Goal: Information Seeking & Learning: Check status

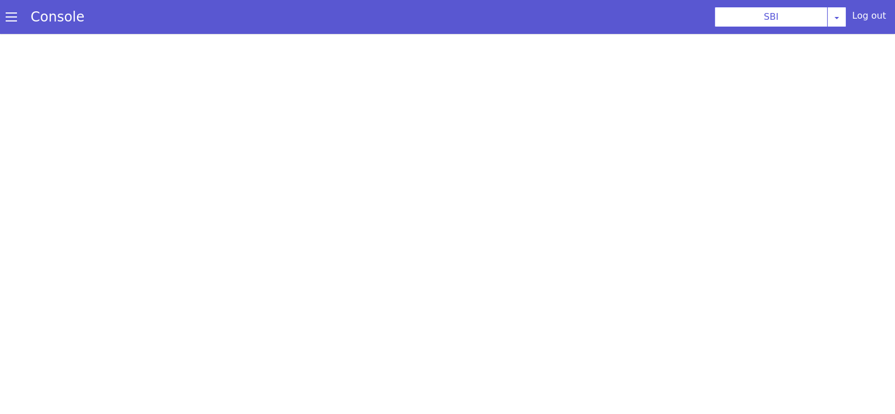
select select "TRANSFER"
select select "en"
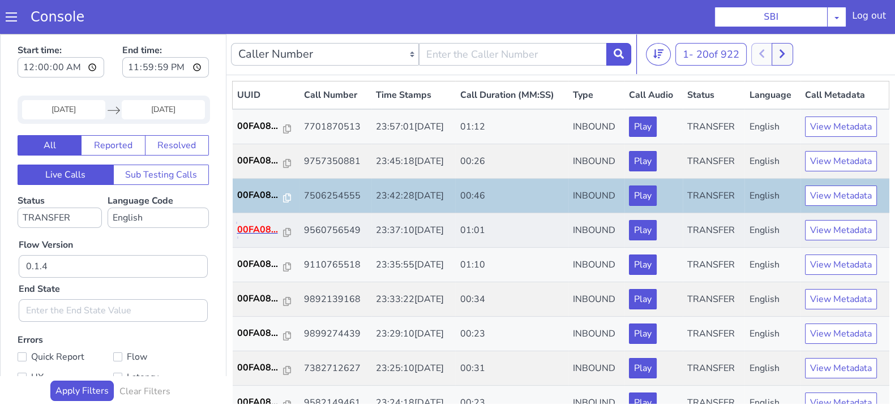
click at [247, 228] on p "00FA08..." at bounding box center [260, 230] width 46 height 14
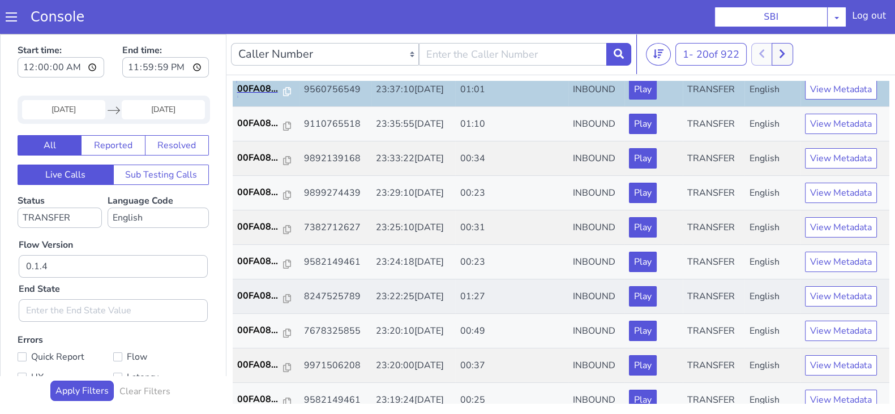
scroll to position [212, 0]
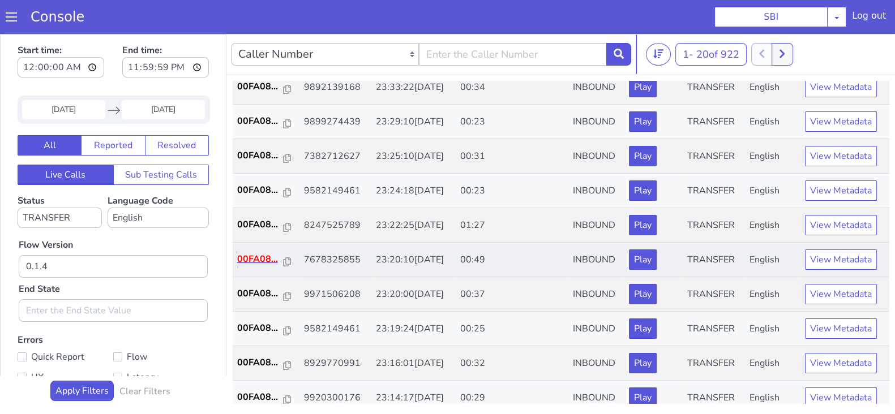
click at [263, 254] on p "00FA08..." at bounding box center [260, 260] width 46 height 14
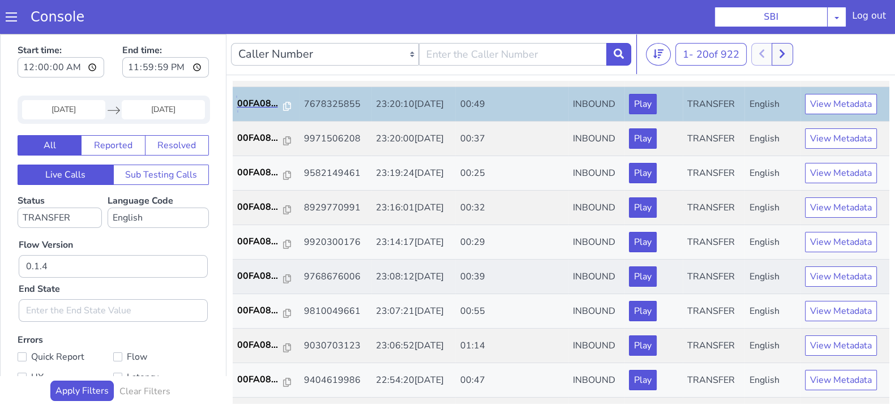
scroll to position [393, 0]
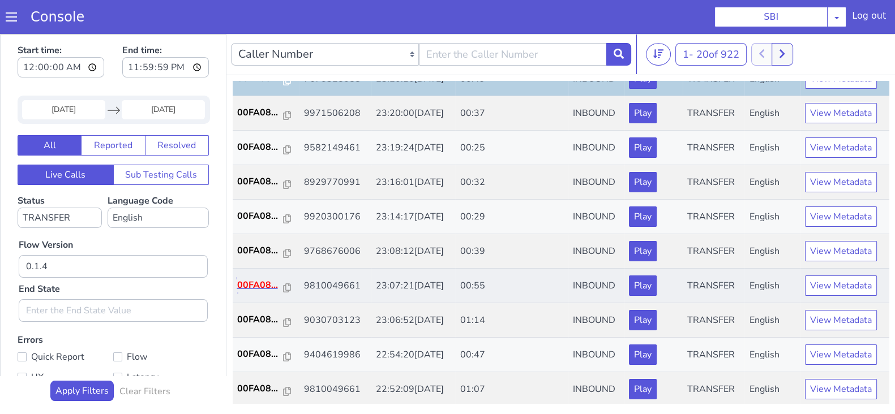
click at [260, 282] on p "00FA08..." at bounding box center [260, 286] width 46 height 14
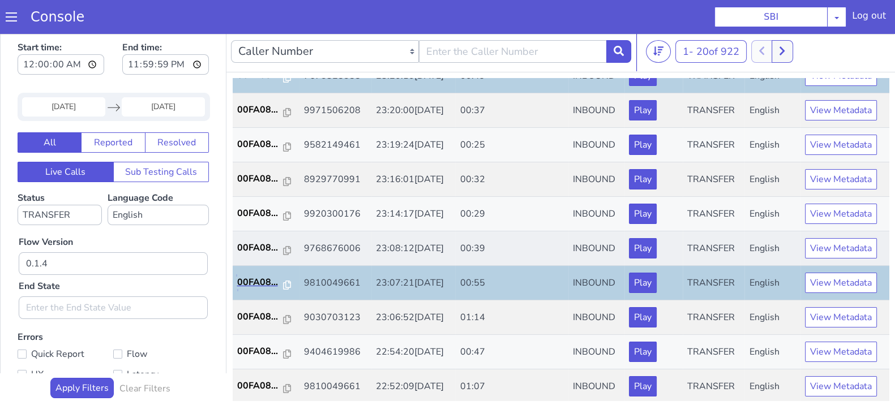
scroll to position [3, 0]
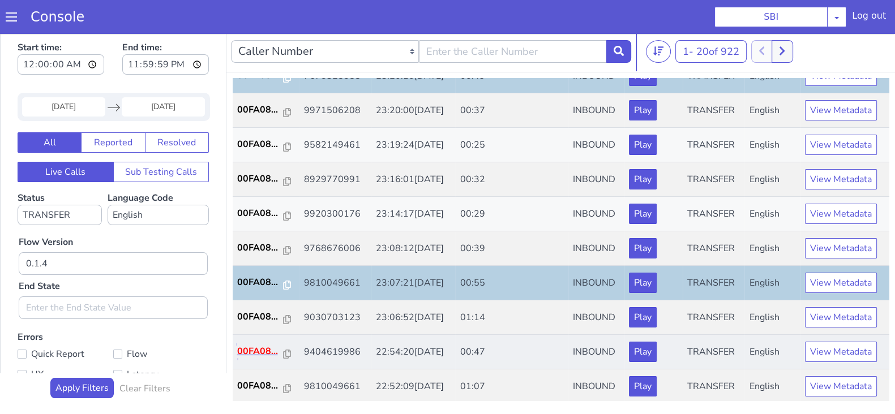
click at [267, 346] on p "00FA08..." at bounding box center [260, 352] width 46 height 14
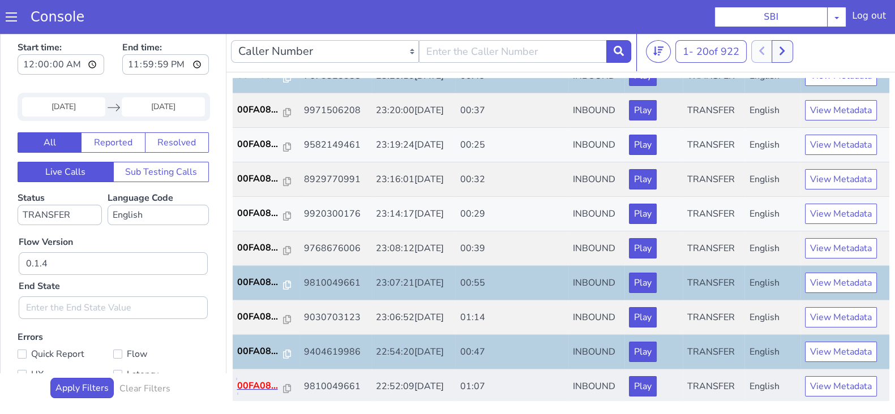
click at [259, 385] on p "00FA08..." at bounding box center [260, 386] width 46 height 14
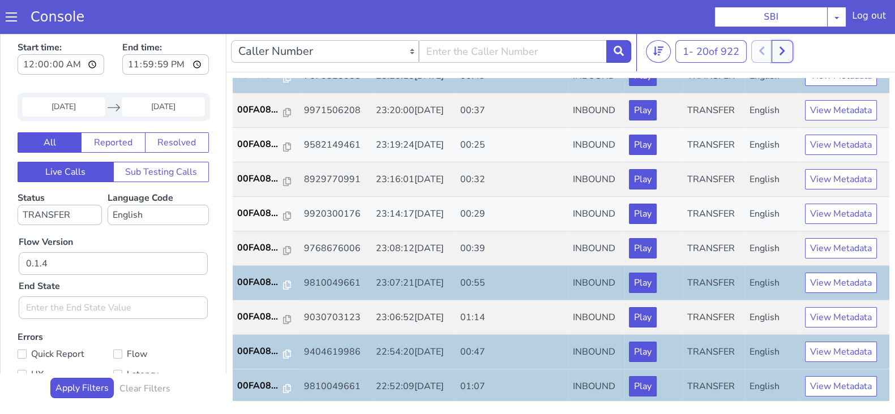
click at [784, 54] on icon at bounding box center [782, 51] width 5 height 8
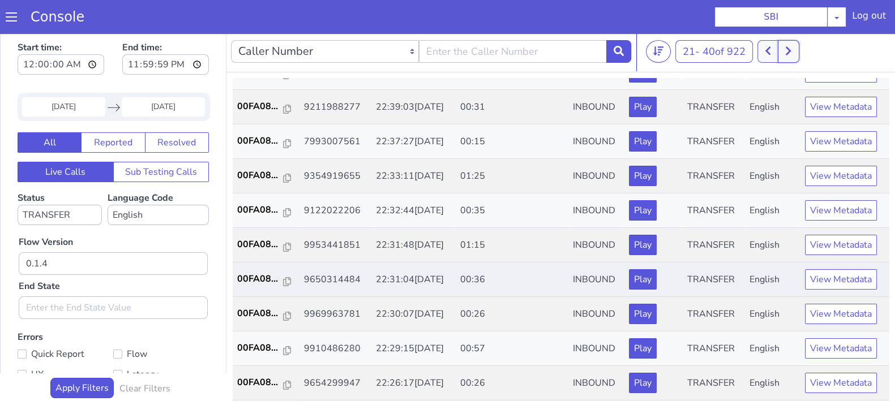
scroll to position [212, 0]
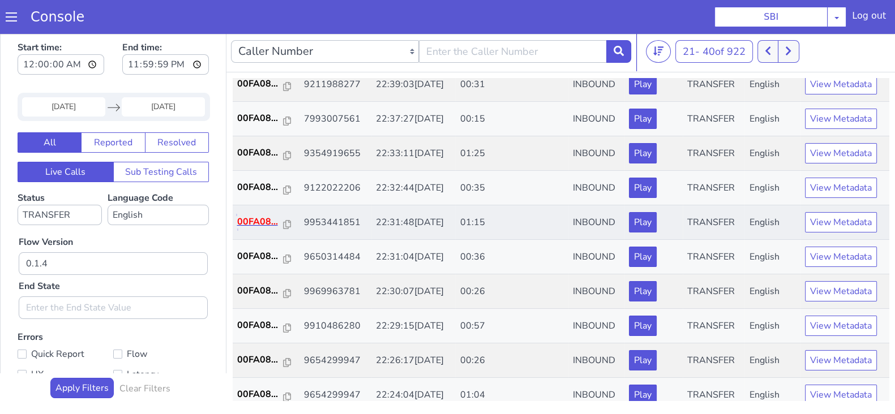
click at [254, 220] on p "00FA08..." at bounding box center [260, 222] width 46 height 14
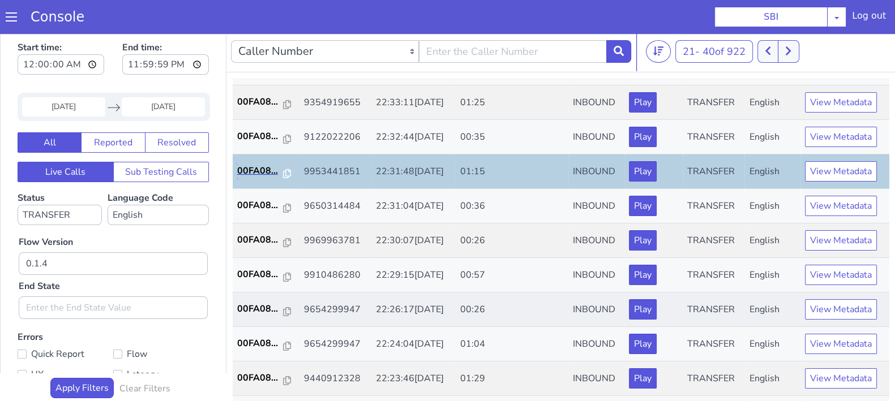
scroll to position [393, 0]
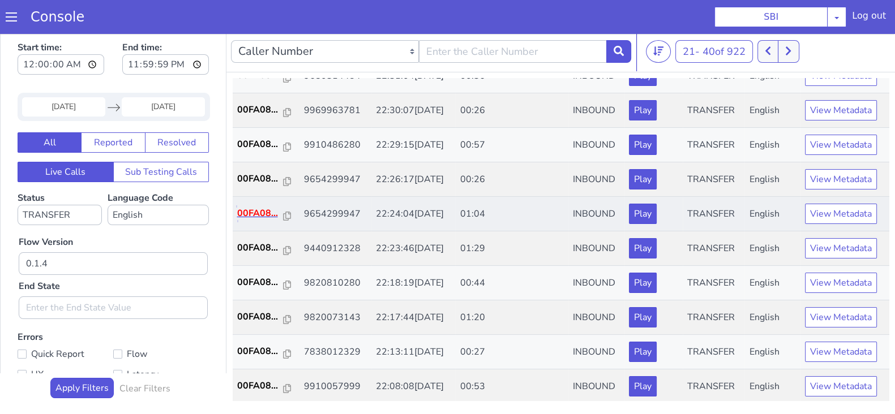
click at [256, 208] on p "00FA08..." at bounding box center [260, 214] width 46 height 14
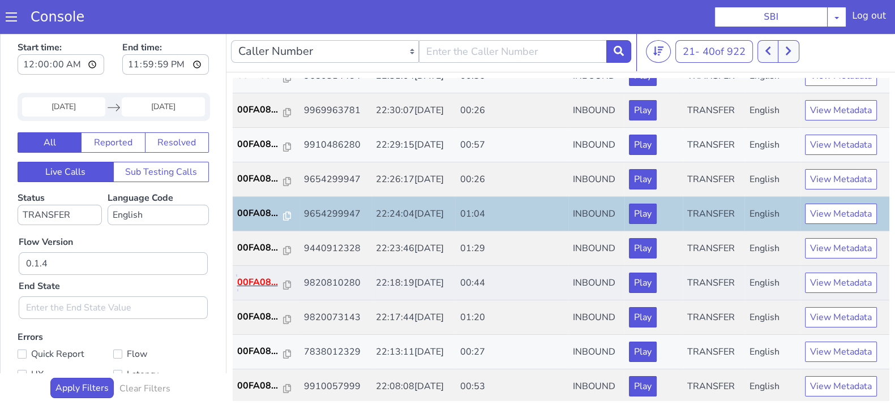
click at [257, 283] on p "00FA08..." at bounding box center [260, 283] width 46 height 14
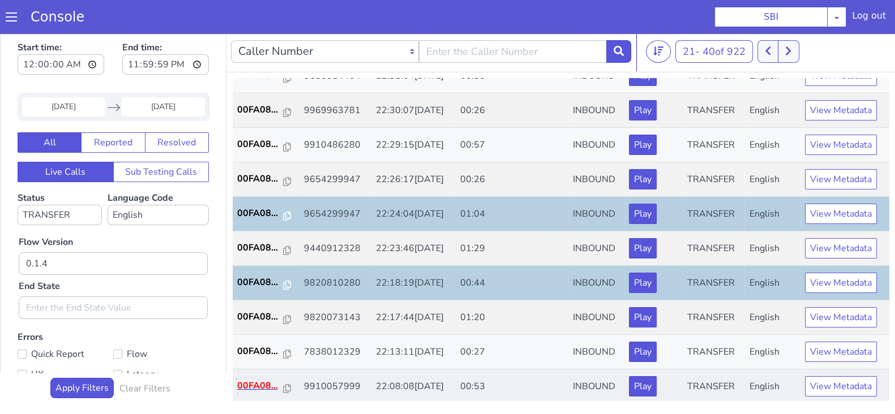
click at [262, 382] on p "00FA08..." at bounding box center [260, 386] width 46 height 14
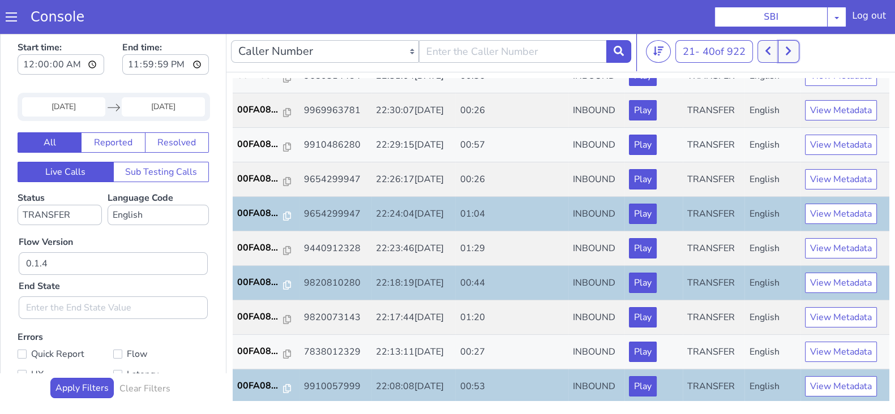
click at [784, 44] on button at bounding box center [788, 51] width 21 height 23
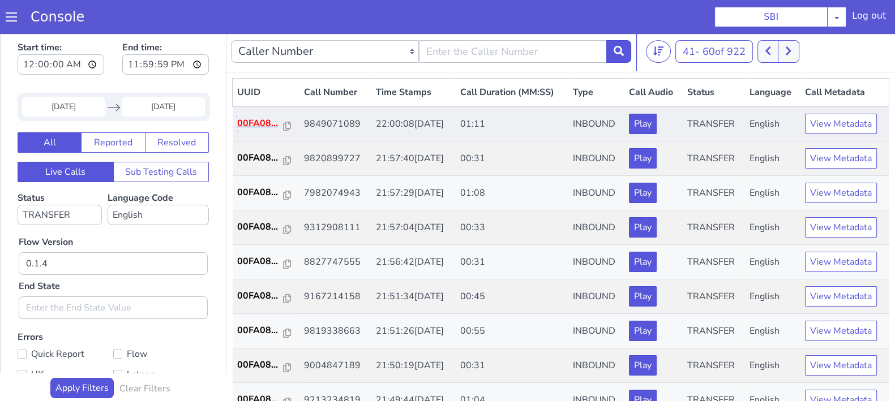
click at [254, 121] on p "00FA08..." at bounding box center [260, 124] width 46 height 14
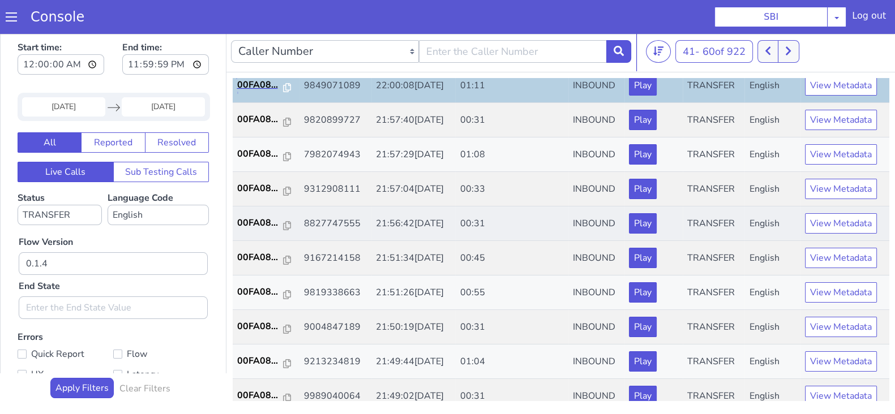
scroll to position [70, 0]
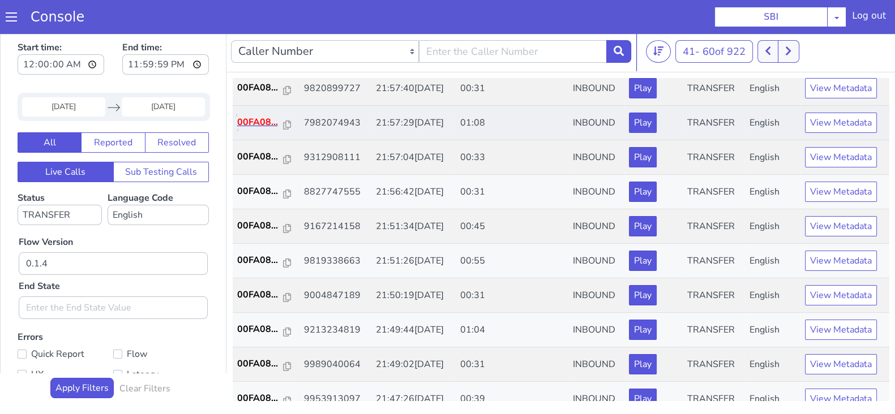
click at [258, 119] on p "00FA08..." at bounding box center [260, 122] width 46 height 14
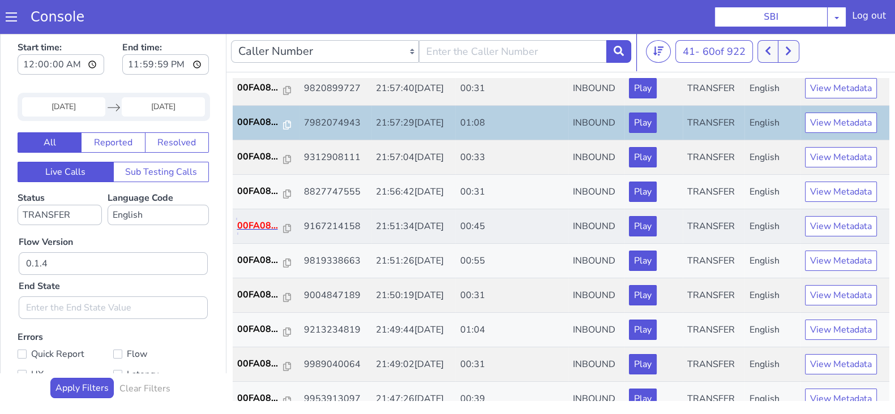
click at [248, 222] on p "00FA08..." at bounding box center [260, 226] width 46 height 14
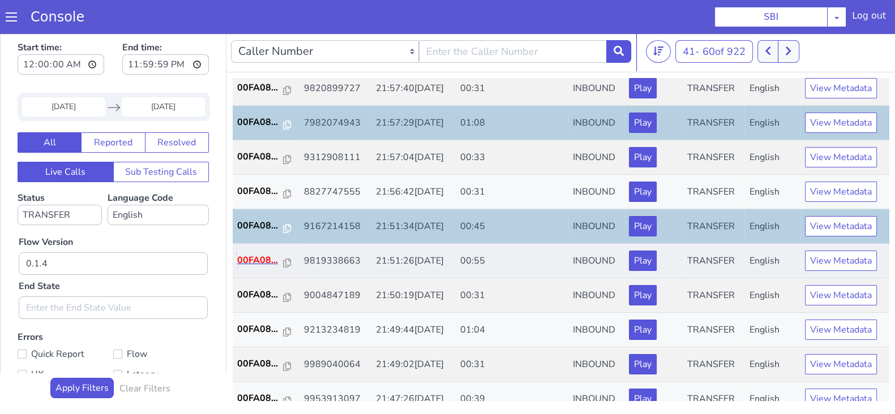
click at [263, 261] on p "00FA08..." at bounding box center [260, 261] width 46 height 14
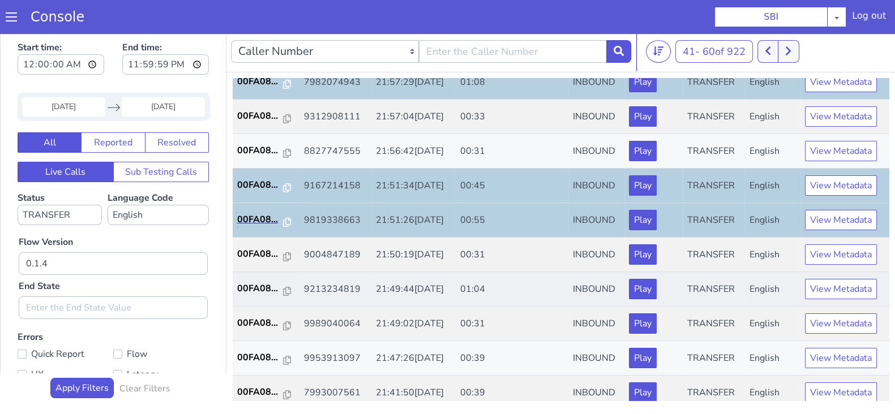
scroll to position [141, 0]
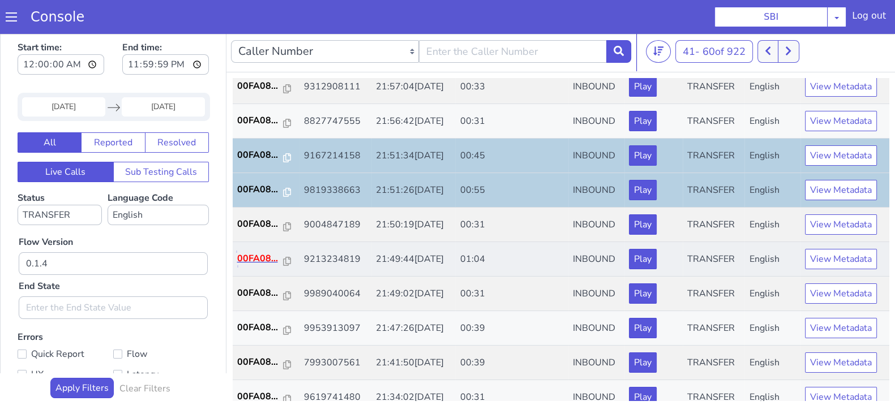
click at [260, 256] on p "00FA08..." at bounding box center [260, 259] width 46 height 14
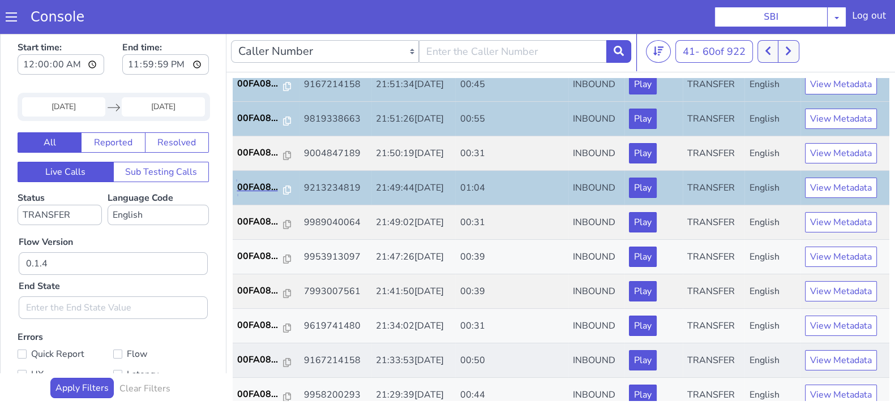
scroll to position [283, 0]
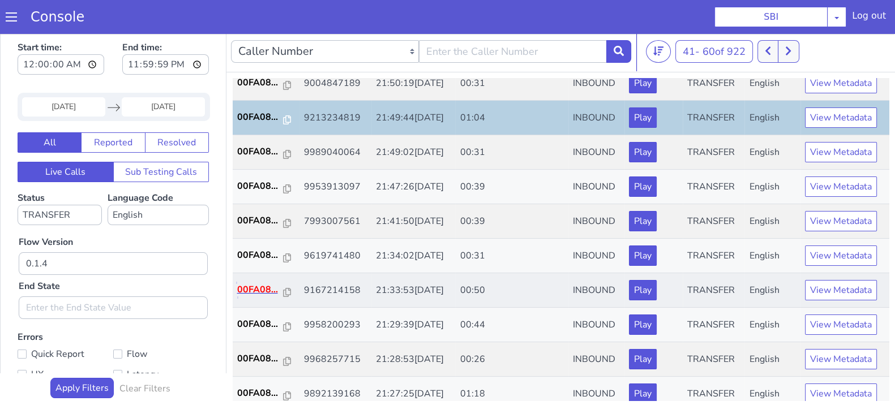
click at [258, 287] on p "00FA08..." at bounding box center [260, 290] width 46 height 14
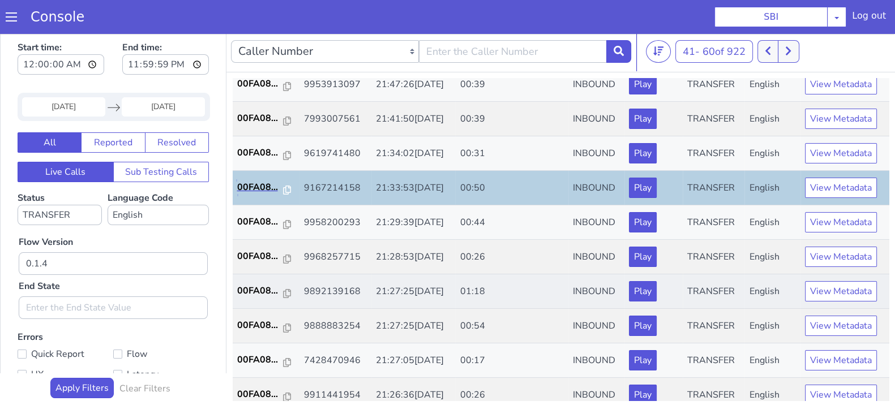
scroll to position [393, 0]
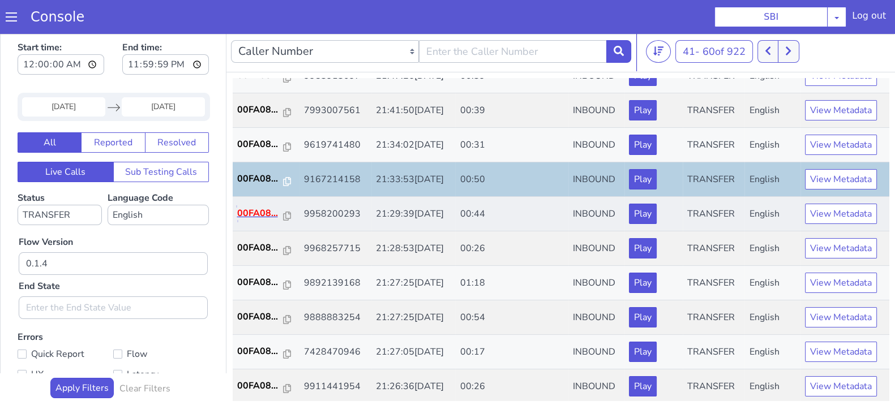
click at [259, 207] on p "00FA08..." at bounding box center [260, 214] width 46 height 14
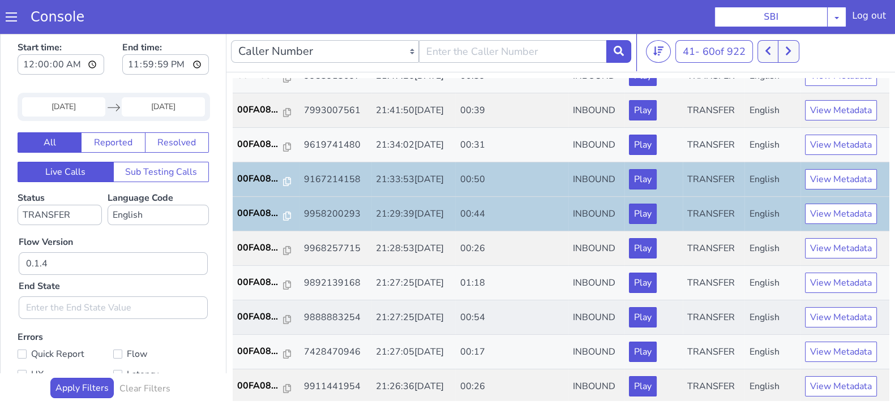
click at [255, 301] on td "00FA08..." at bounding box center [266, 318] width 67 height 35
click at [256, 313] on p "00FA08..." at bounding box center [260, 317] width 46 height 14
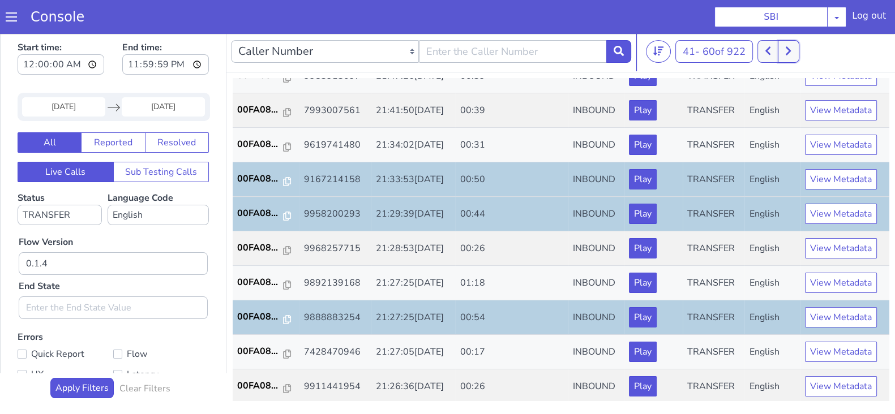
click at [791, 49] on icon at bounding box center [788, 51] width 6 height 10
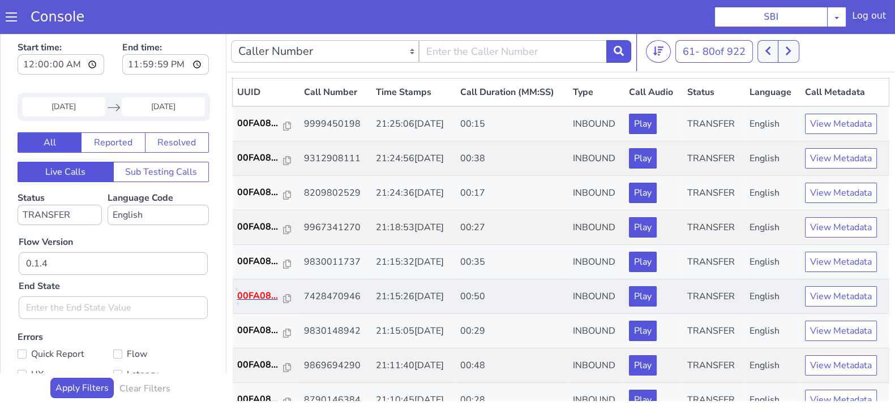
click at [263, 297] on p "00FA08..." at bounding box center [260, 296] width 46 height 14
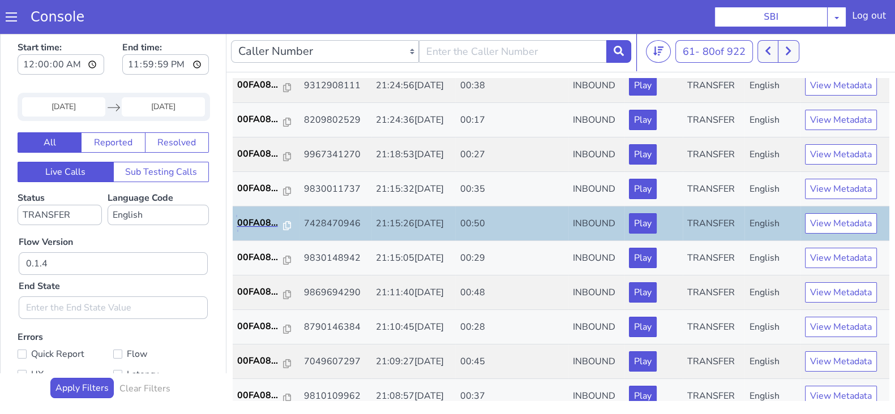
scroll to position [141, 0]
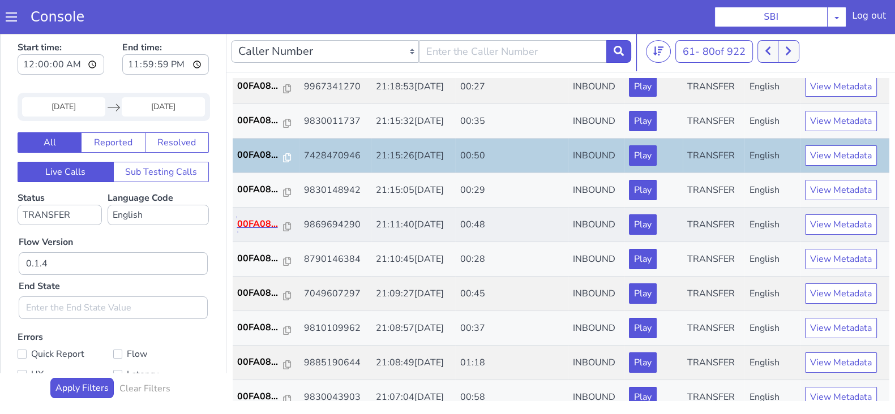
click at [246, 225] on p "00FA08..." at bounding box center [260, 224] width 46 height 14
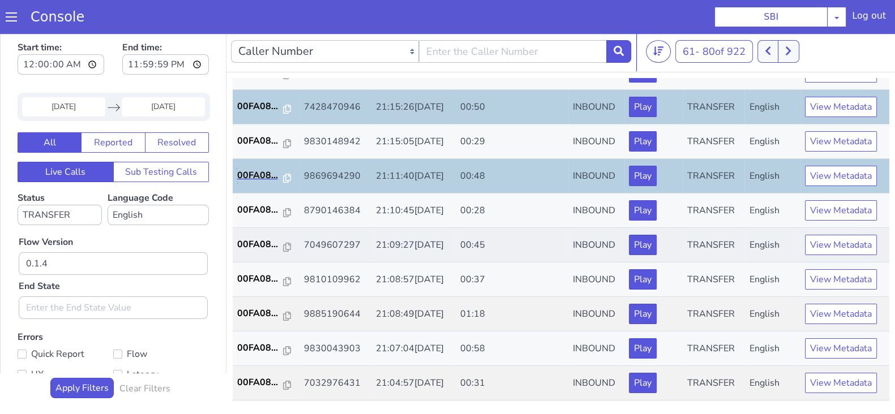
scroll to position [212, 0]
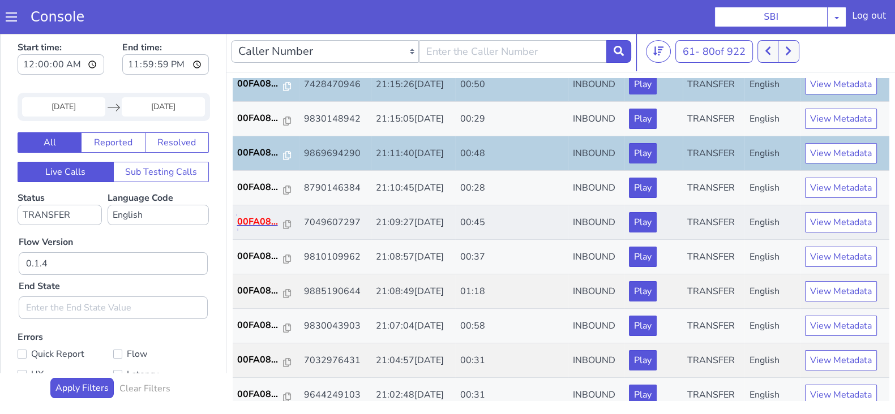
click at [266, 220] on p "00FA08..." at bounding box center [260, 222] width 46 height 14
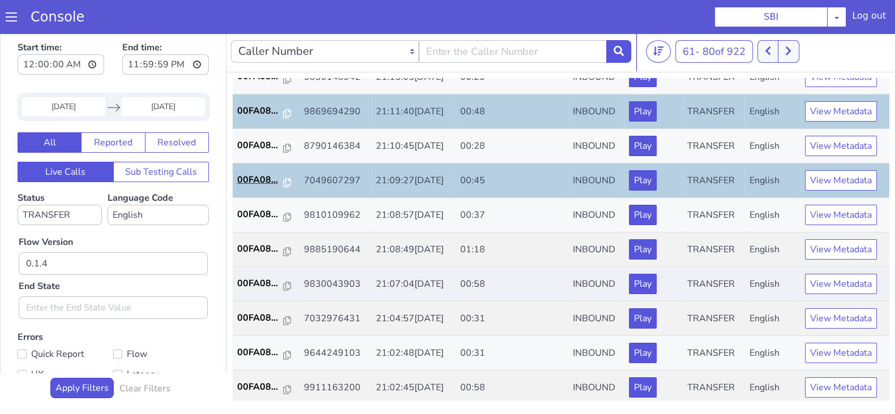
scroll to position [283, 0]
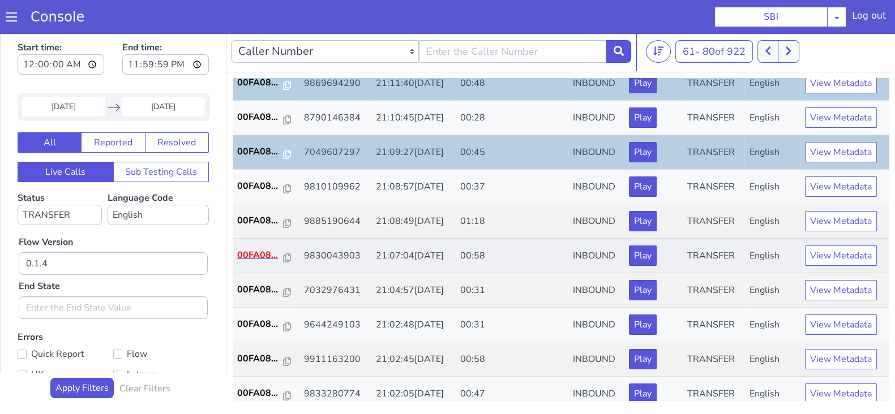
click at [263, 256] on p "00FA08..." at bounding box center [260, 256] width 46 height 14
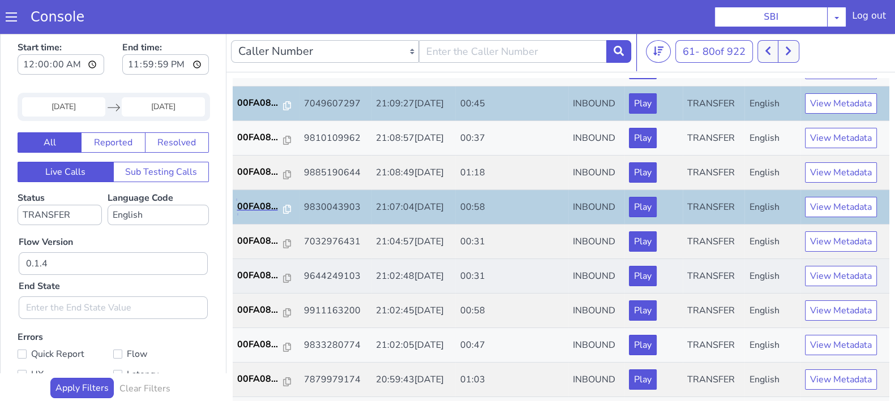
scroll to position [354, 0]
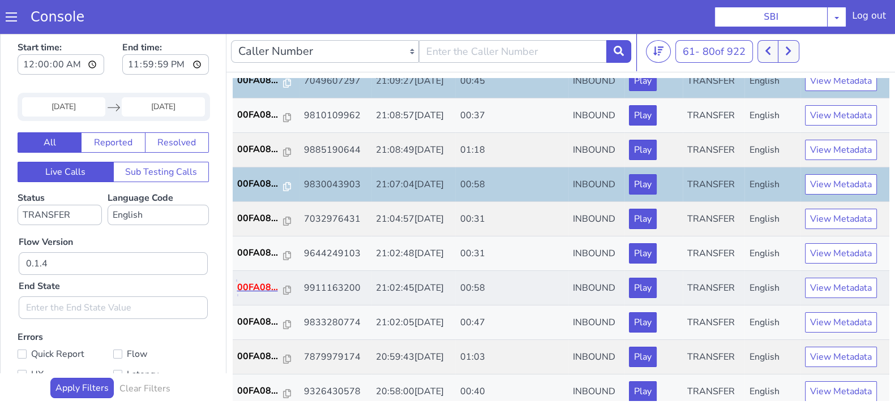
click at [254, 285] on p "00FA08..." at bounding box center [260, 288] width 46 height 14
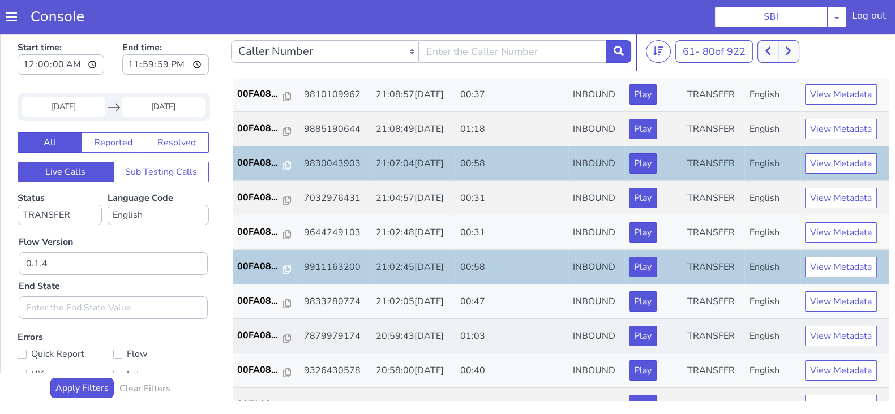
scroll to position [393, 0]
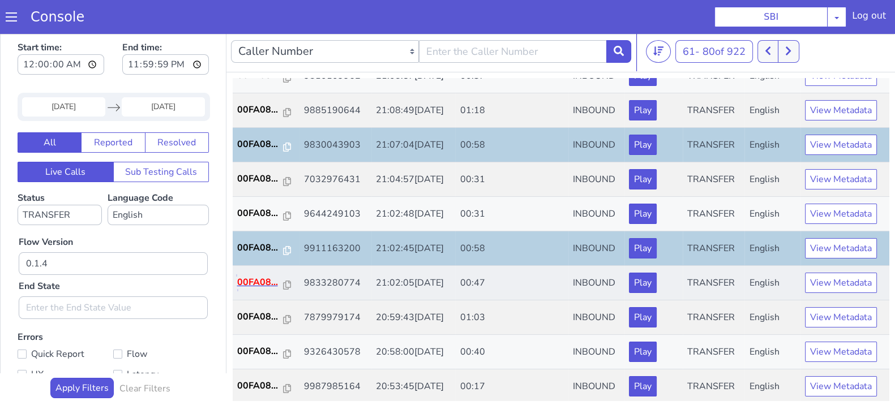
click at [264, 285] on p "00FA08..." at bounding box center [260, 283] width 46 height 14
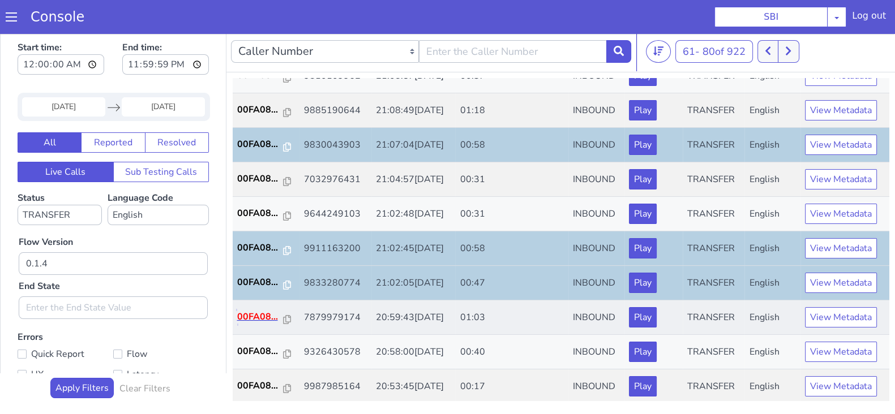
click at [263, 311] on p "00FA08..." at bounding box center [260, 317] width 46 height 14
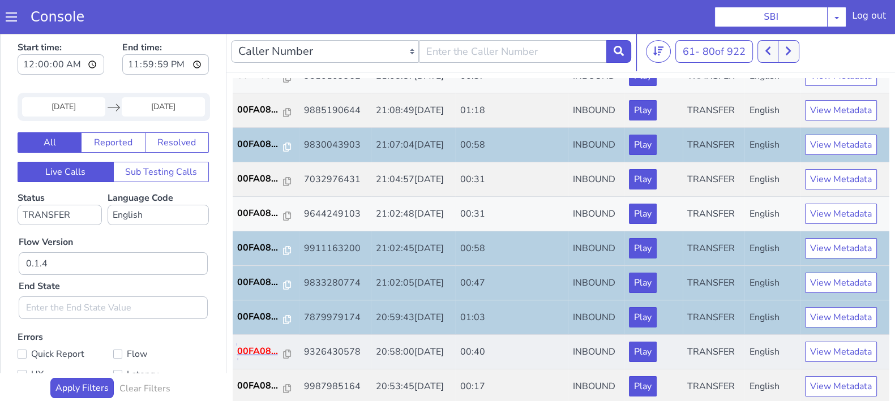
click at [250, 345] on p "00FA08..." at bounding box center [260, 352] width 46 height 14
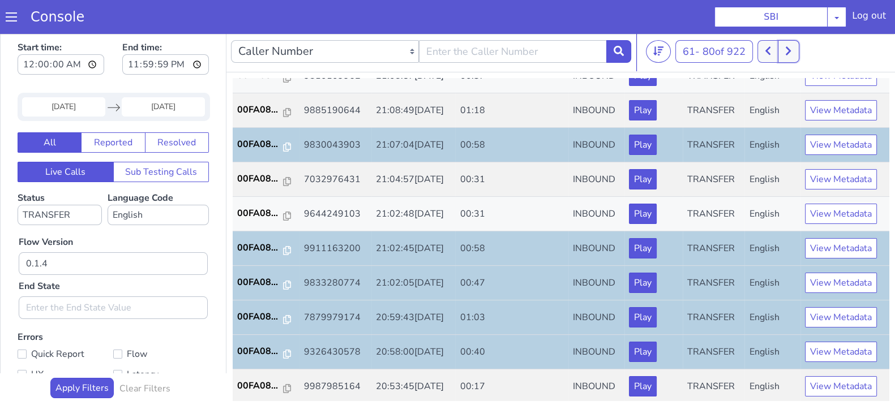
click at [791, 53] on icon at bounding box center [788, 51] width 6 height 10
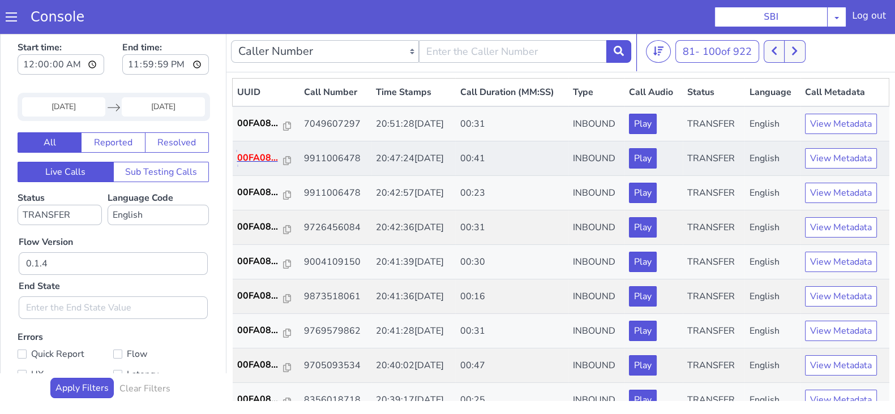
click at [262, 158] on p "00FA08..." at bounding box center [260, 158] width 46 height 14
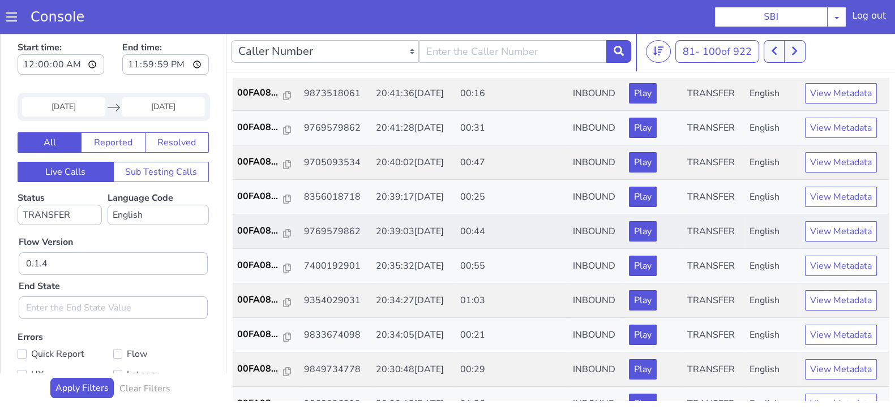
scroll to position [212, 0]
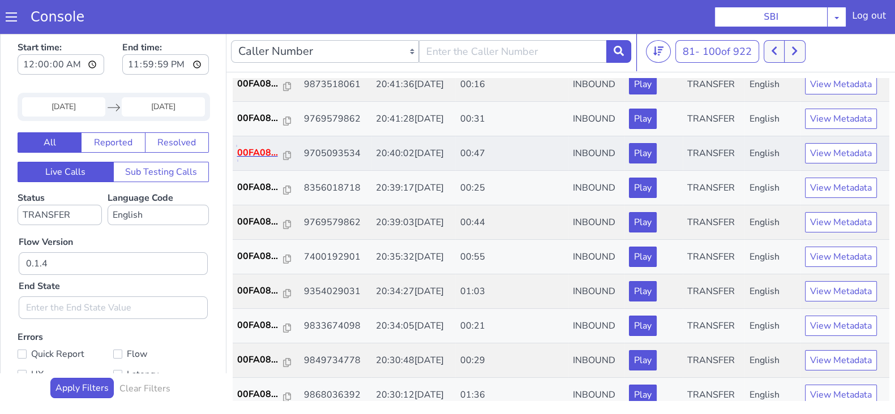
click at [255, 148] on p "00FA08..." at bounding box center [260, 153] width 46 height 14
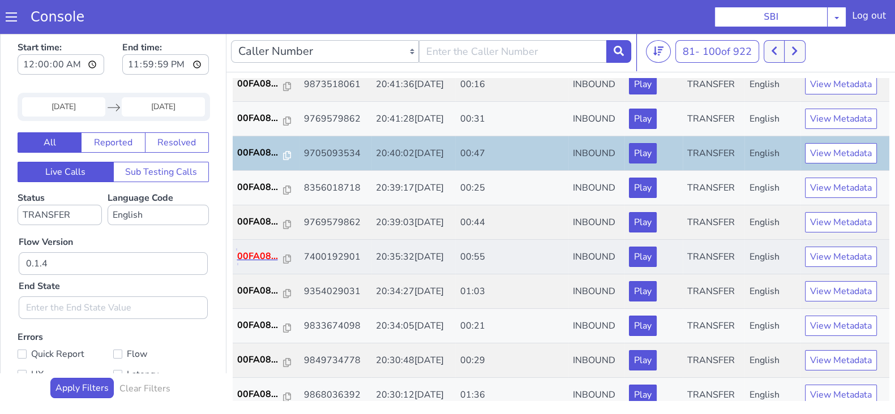
click at [251, 255] on p "00FA08..." at bounding box center [260, 257] width 46 height 14
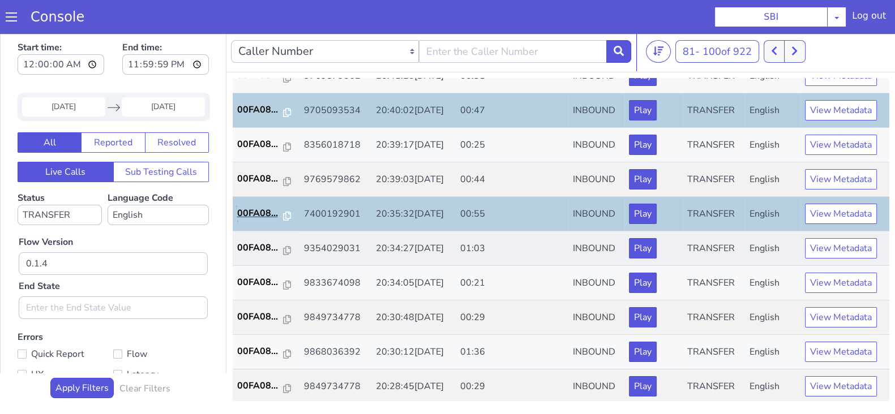
scroll to position [354, 0]
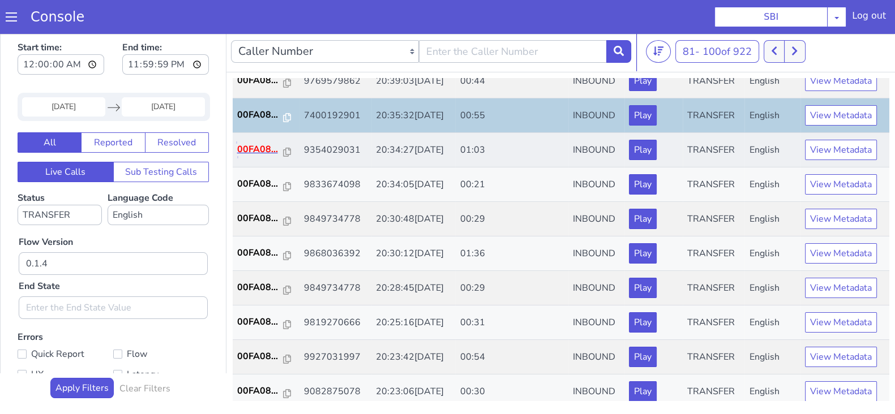
click at [259, 148] on p "00FA08..." at bounding box center [260, 150] width 46 height 14
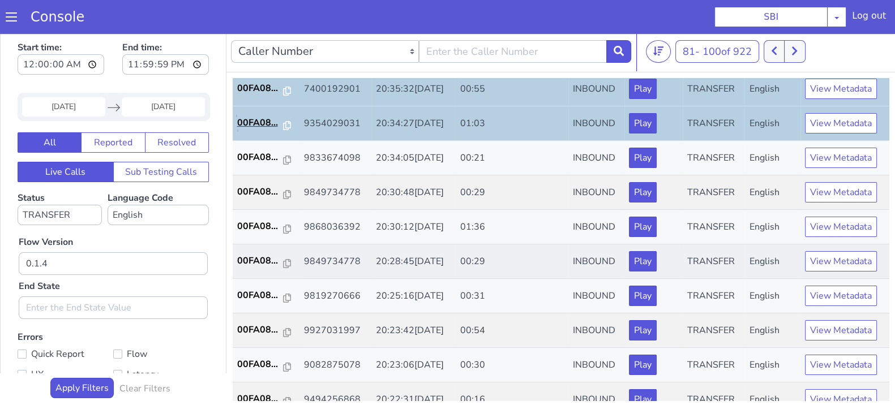
scroll to position [393, 0]
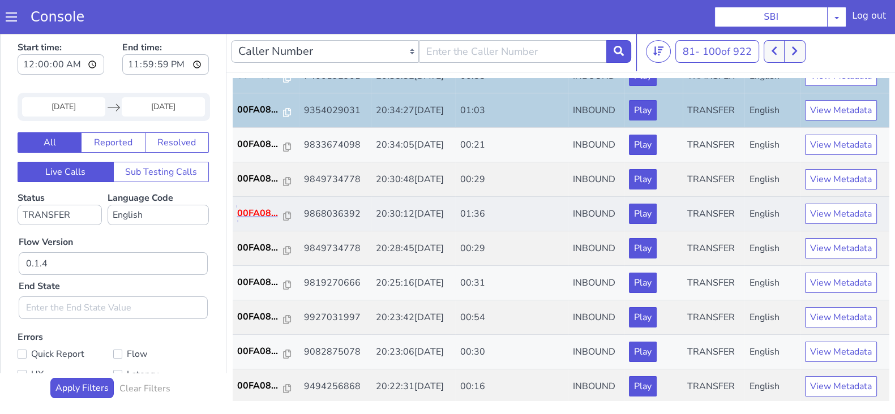
click at [254, 214] on p "00FA08..." at bounding box center [260, 214] width 46 height 14
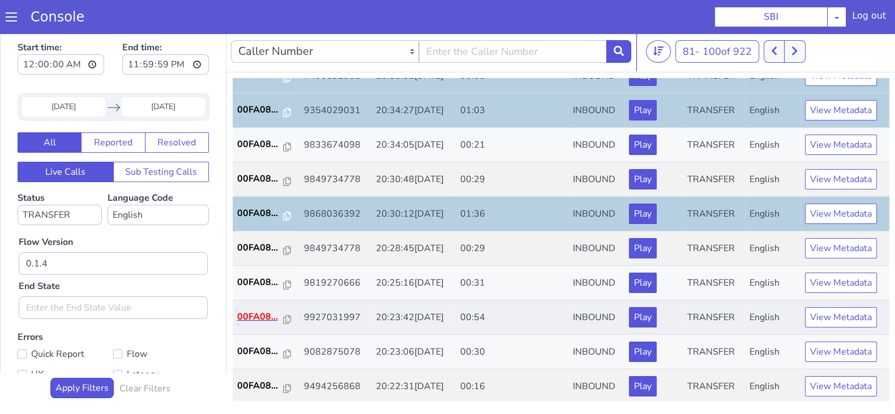
click at [253, 319] on p "00FA08..." at bounding box center [260, 317] width 46 height 14
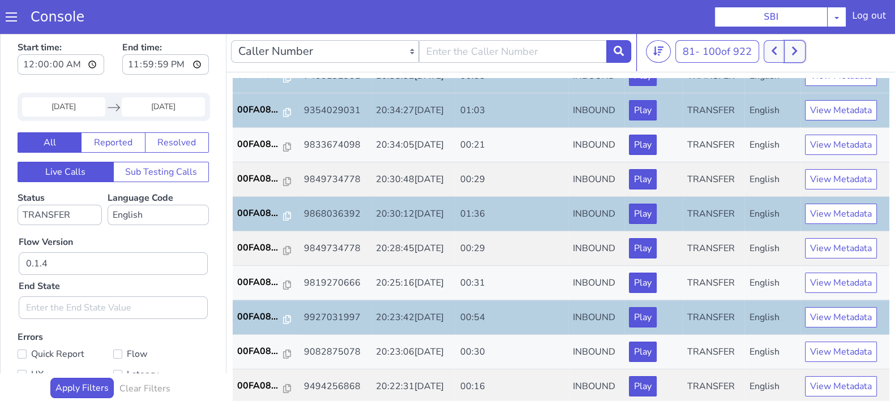
click at [797, 61] on button at bounding box center [794, 51] width 21 height 23
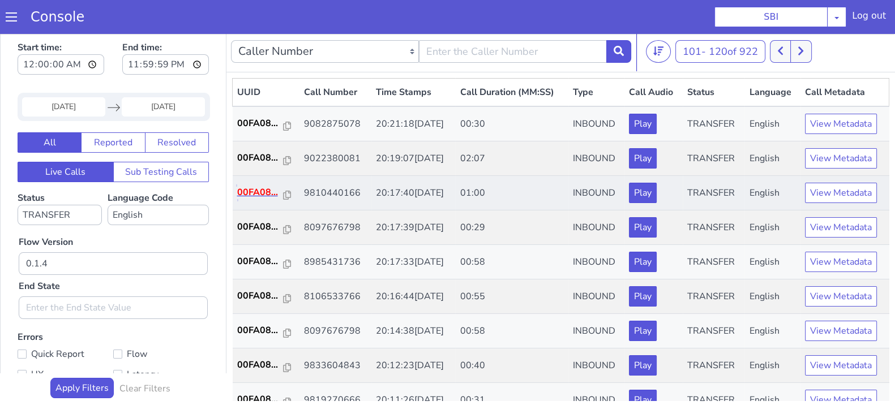
click at [253, 190] on p "00FA08..." at bounding box center [260, 193] width 46 height 14
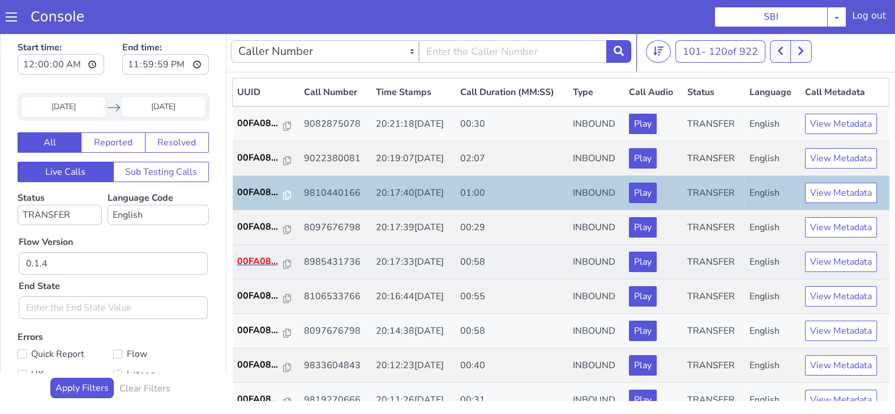
click at [267, 261] on p "00FA08..." at bounding box center [260, 262] width 46 height 14
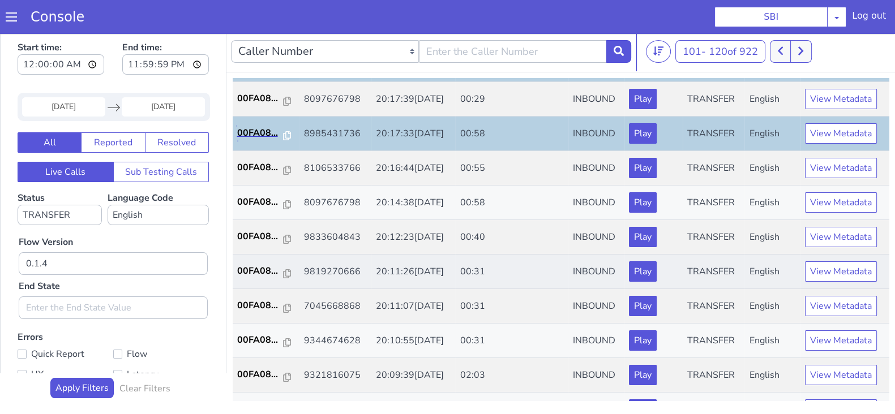
scroll to position [141, 0]
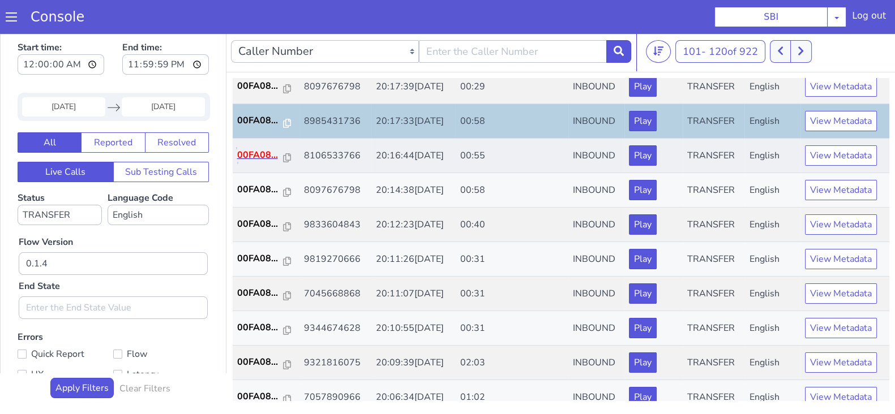
click at [260, 148] on p "00FA08..." at bounding box center [260, 155] width 46 height 14
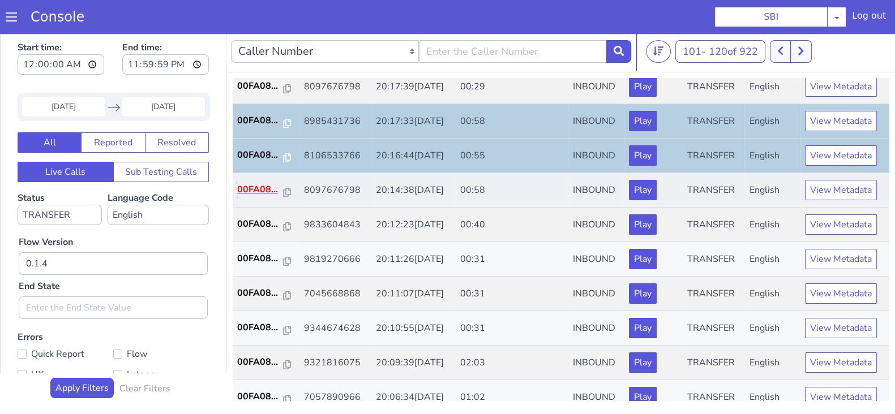
click at [259, 186] on p "00FA08..." at bounding box center [260, 190] width 46 height 14
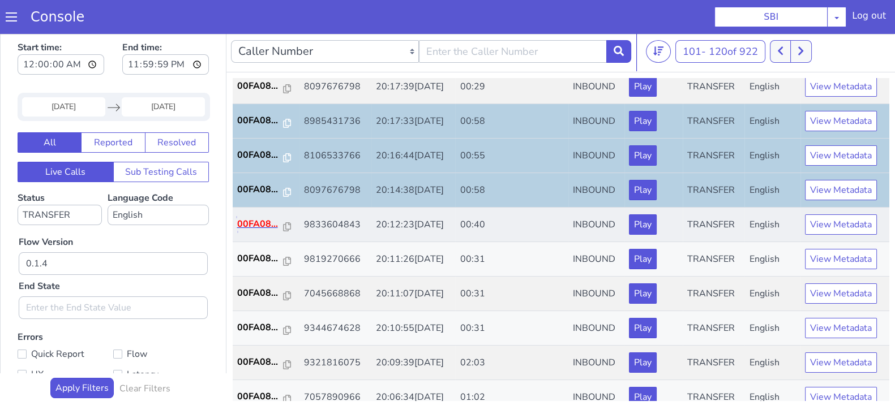
click at [256, 225] on p "00FA08..." at bounding box center [260, 224] width 46 height 14
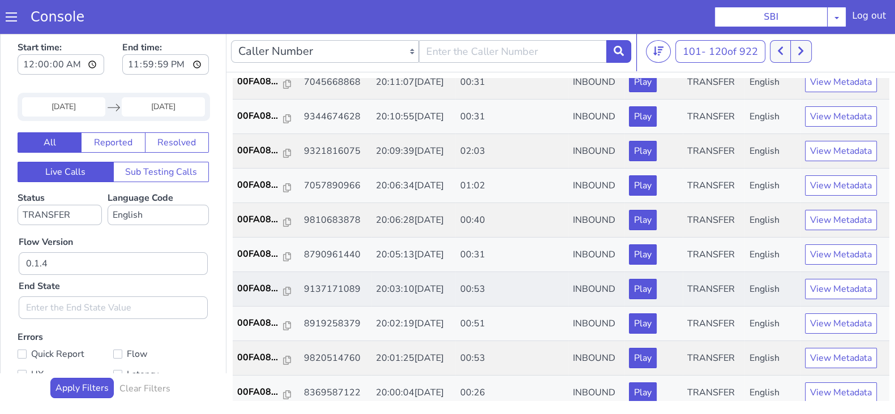
scroll to position [354, 0]
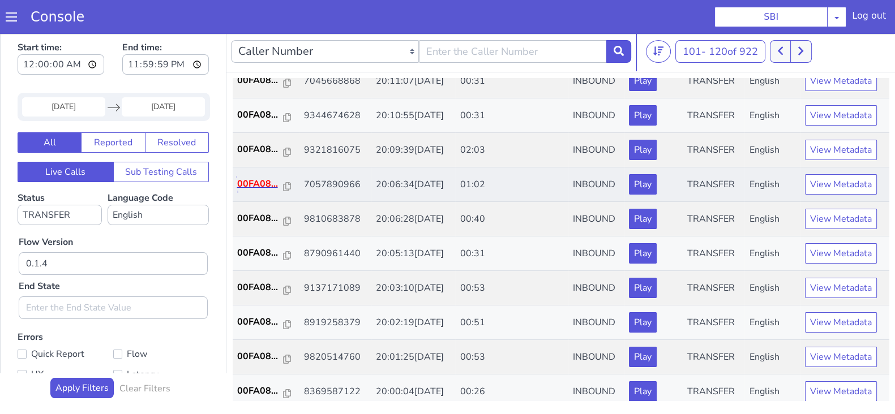
click at [259, 187] on p "00FA08..." at bounding box center [260, 184] width 46 height 14
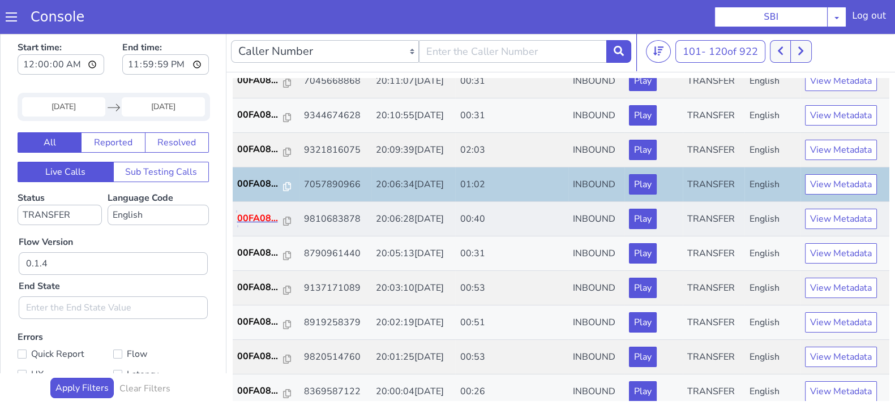
click at [257, 213] on p "00FA08..." at bounding box center [260, 219] width 46 height 14
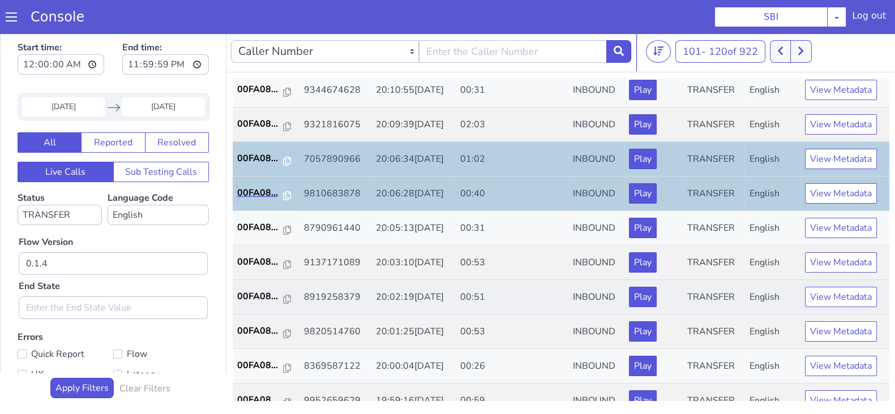
scroll to position [393, 0]
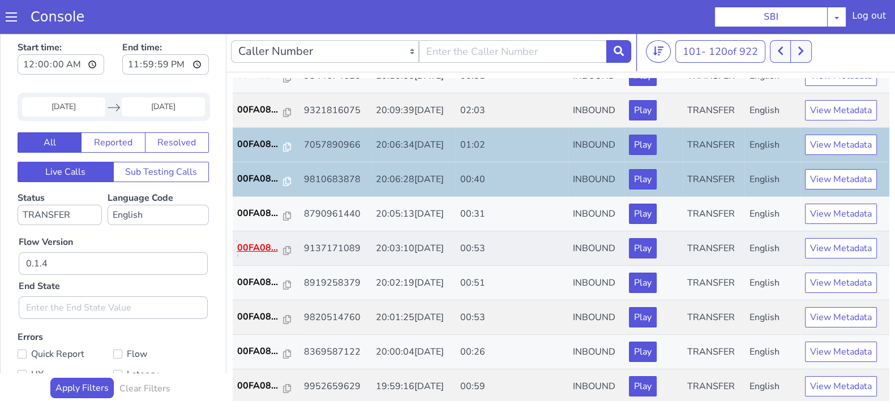
click at [259, 249] on p "00FA08..." at bounding box center [260, 248] width 46 height 14
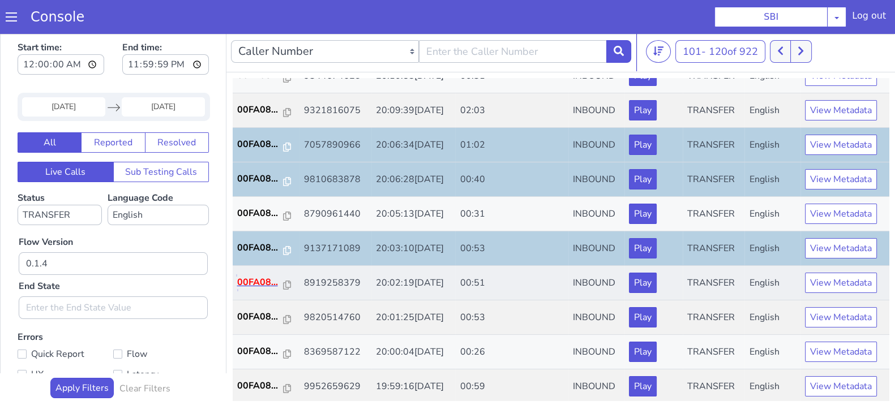
click at [249, 283] on p "00FA08..." at bounding box center [260, 283] width 46 height 14
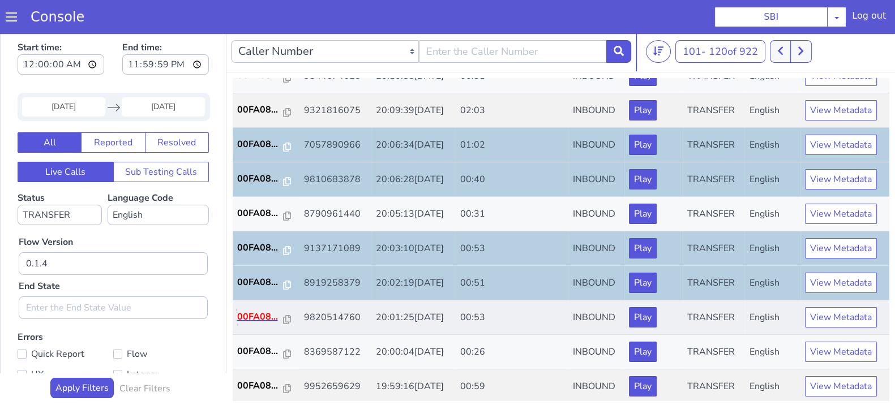
click at [249, 314] on p "00FA08..." at bounding box center [260, 317] width 46 height 14
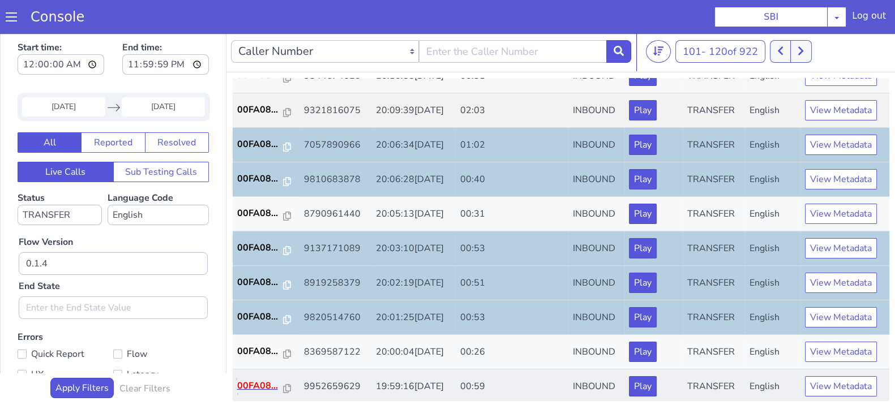
click at [268, 382] on p "00FA08..." at bounding box center [260, 386] width 46 height 14
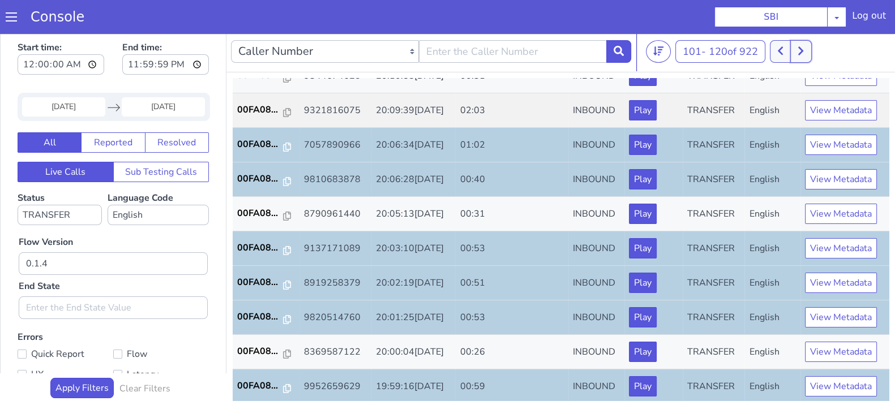
click at [809, 50] on button at bounding box center [800, 51] width 21 height 23
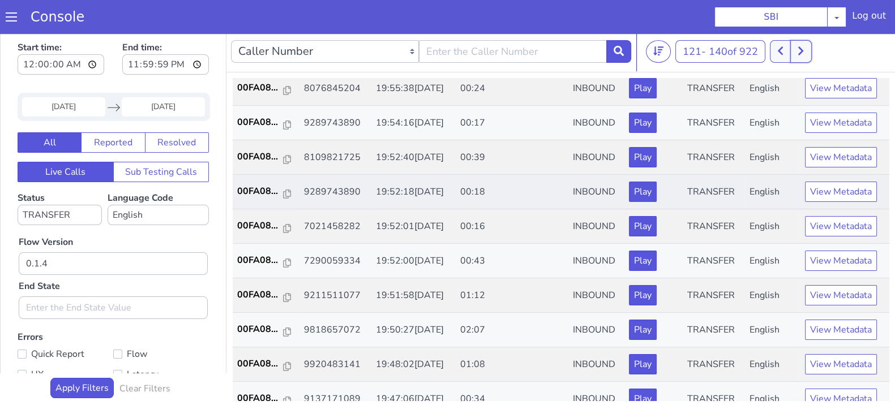
scroll to position [141, 0]
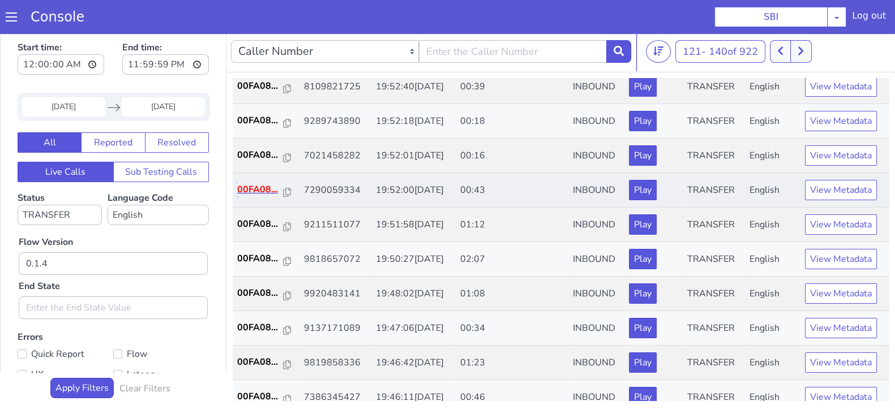
click at [256, 190] on p "00FA08..." at bounding box center [260, 190] width 46 height 14
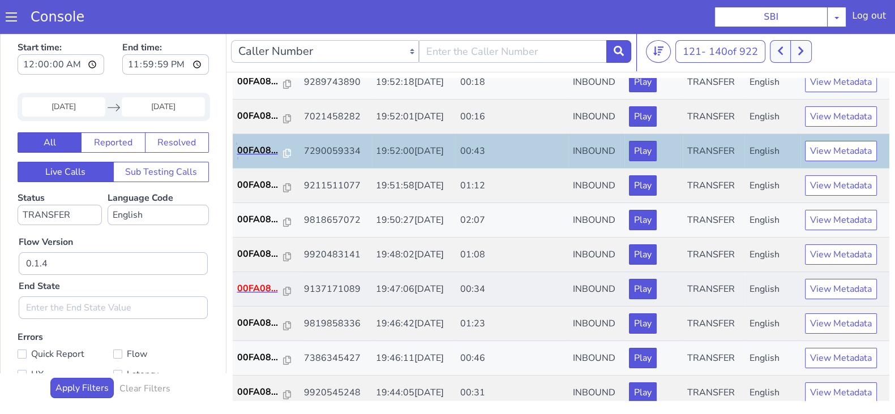
scroll to position [212, 0]
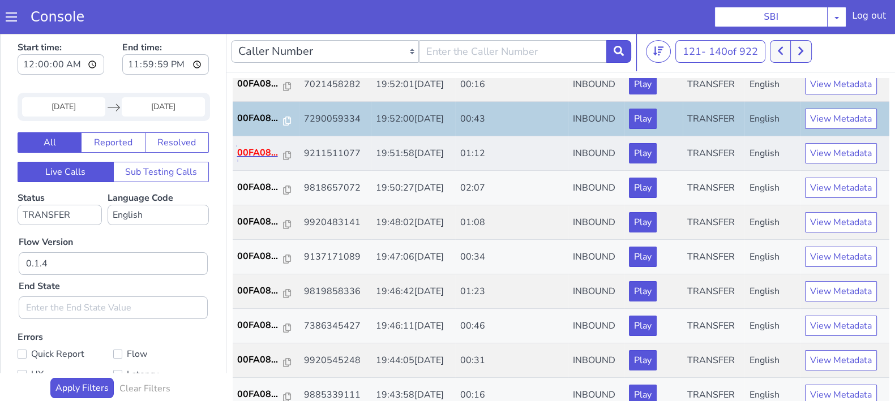
click at [252, 154] on p "00FA08..." at bounding box center [260, 153] width 46 height 14
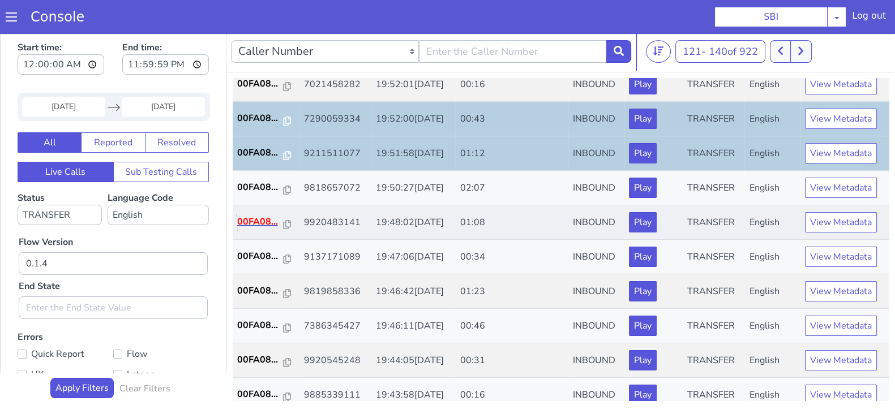
click at [251, 225] on p "00FA08..." at bounding box center [260, 222] width 46 height 14
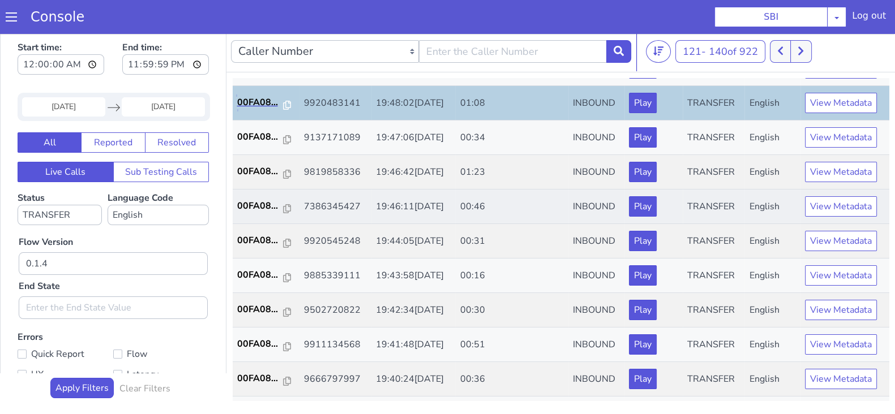
scroll to position [354, 0]
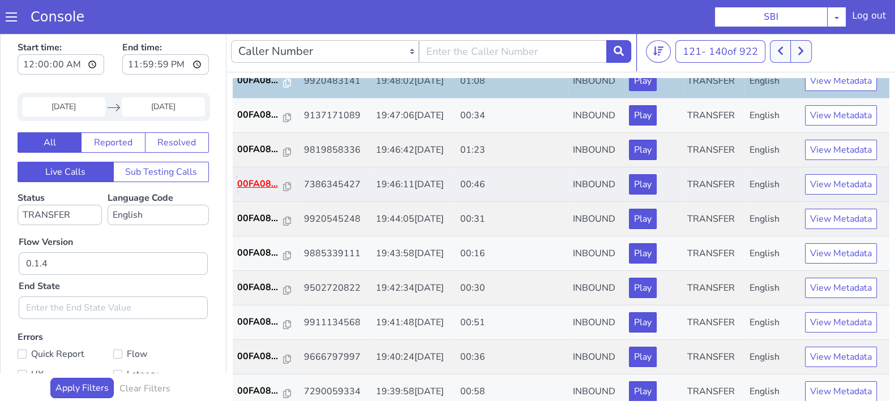
click at [263, 185] on p "00FA08..." at bounding box center [260, 184] width 46 height 14
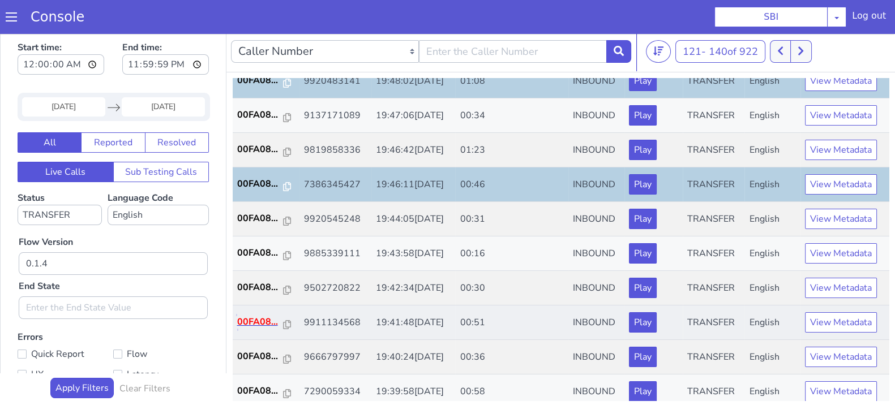
click at [242, 322] on p "00FA08..." at bounding box center [260, 322] width 46 height 14
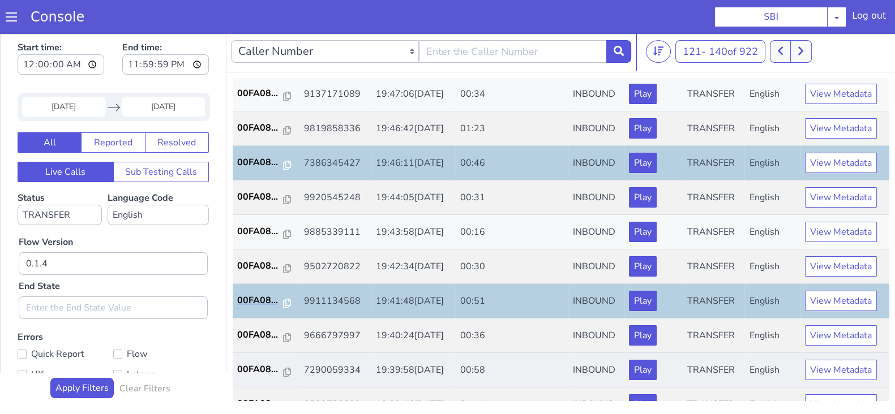
scroll to position [393, 0]
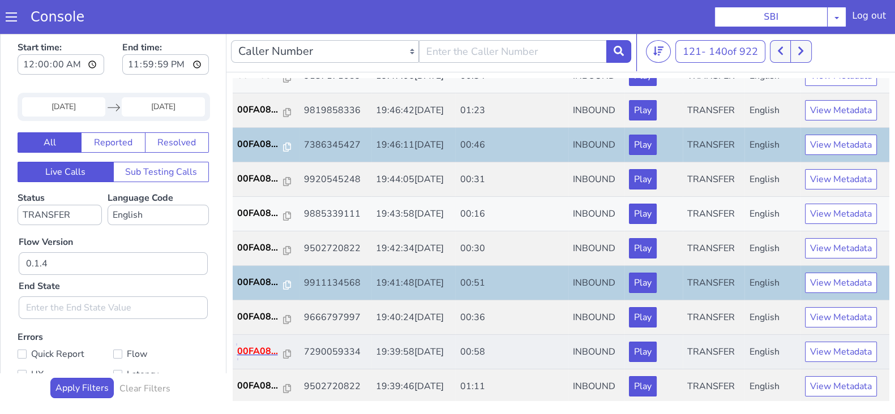
click at [260, 345] on p "00FA08..." at bounding box center [260, 352] width 46 height 14
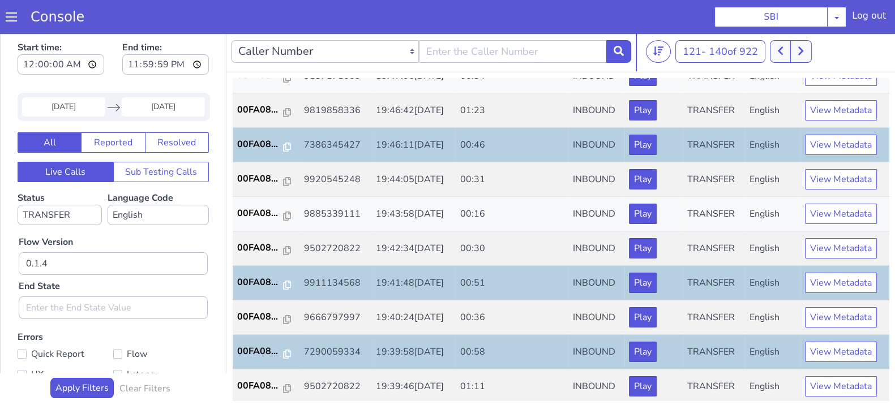
click at [72, 107] on input "23 Aug 2025" at bounding box center [63, 106] width 83 height 19
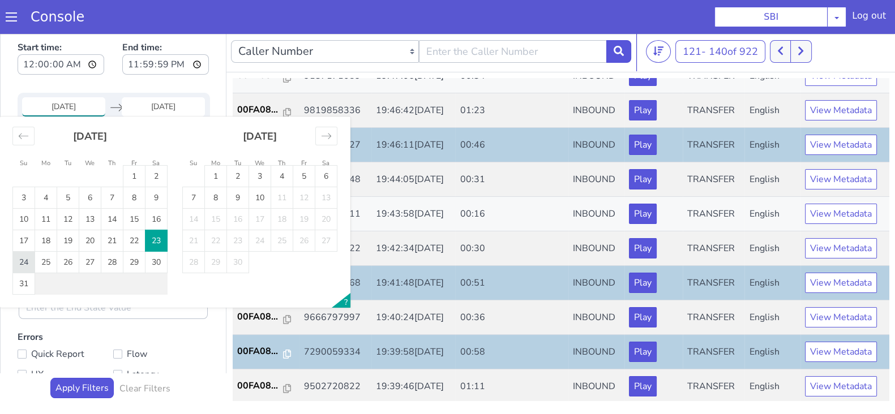
click at [22, 262] on td "24" at bounding box center [24, 263] width 22 height 22
type input "24 Aug 2025"
click at [158, 107] on input "End Date" at bounding box center [163, 106] width 83 height 19
click at [25, 258] on td "24" at bounding box center [24, 263] width 22 height 22
type input "24 Aug 2025"
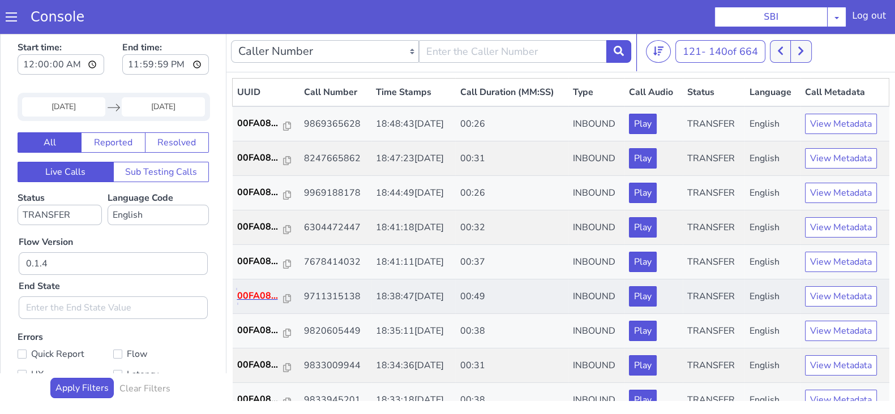
click at [249, 294] on p "00FA08..." at bounding box center [260, 296] width 46 height 14
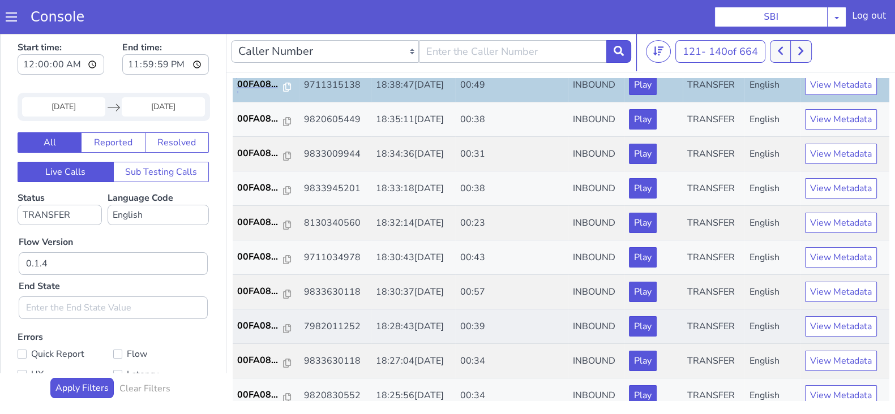
scroll to position [212, 0]
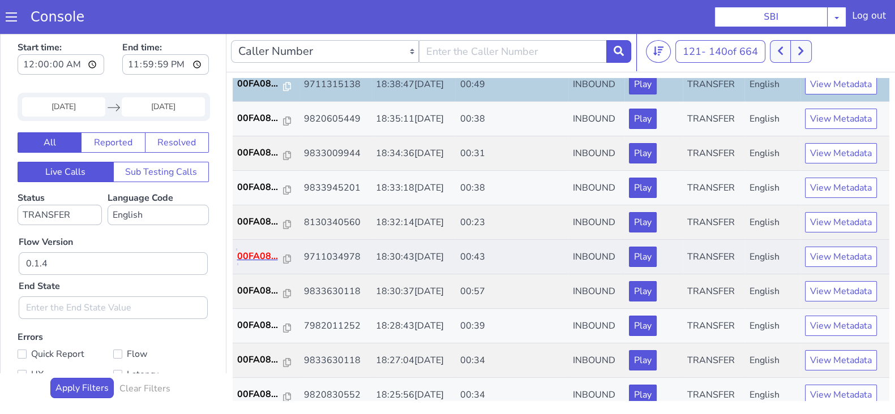
click at [250, 256] on p "00FA08..." at bounding box center [260, 257] width 46 height 14
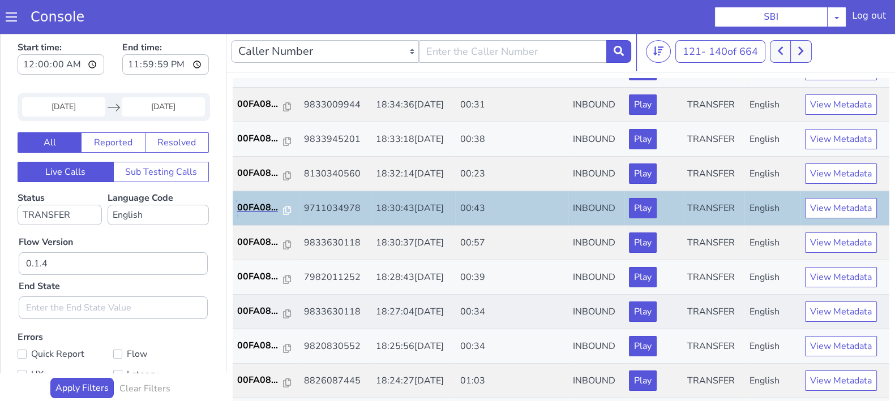
scroll to position [283, 0]
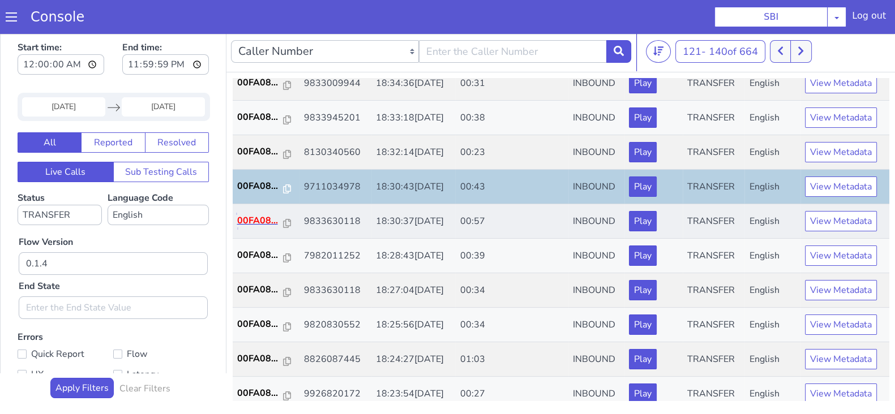
click at [264, 216] on p "00FA08..." at bounding box center [260, 221] width 46 height 14
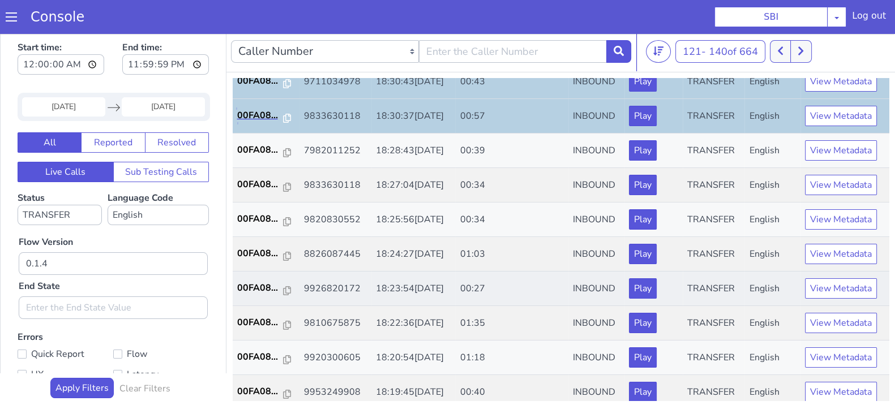
scroll to position [393, 0]
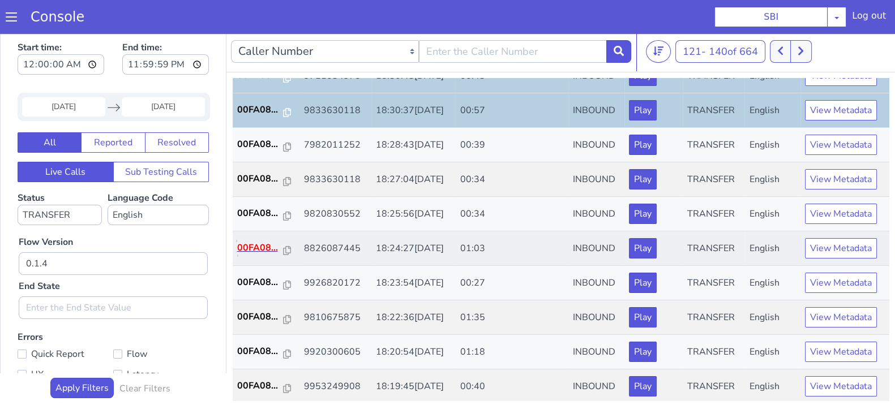
click at [249, 243] on p "00FA08..." at bounding box center [260, 248] width 46 height 14
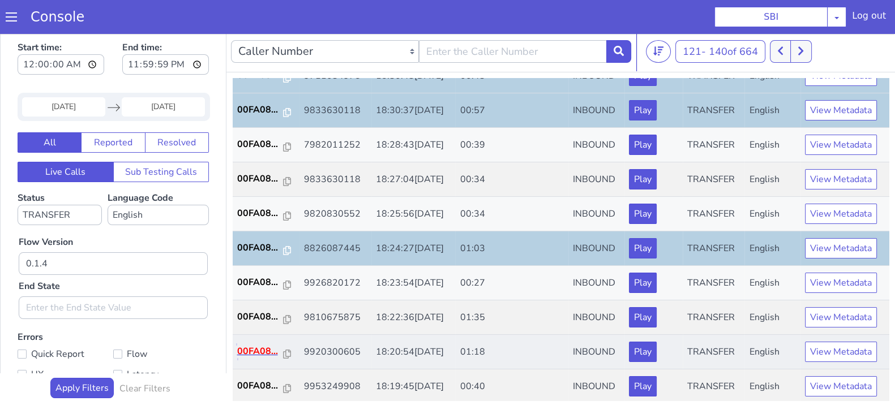
click at [252, 346] on p "00FA08..." at bounding box center [260, 352] width 46 height 14
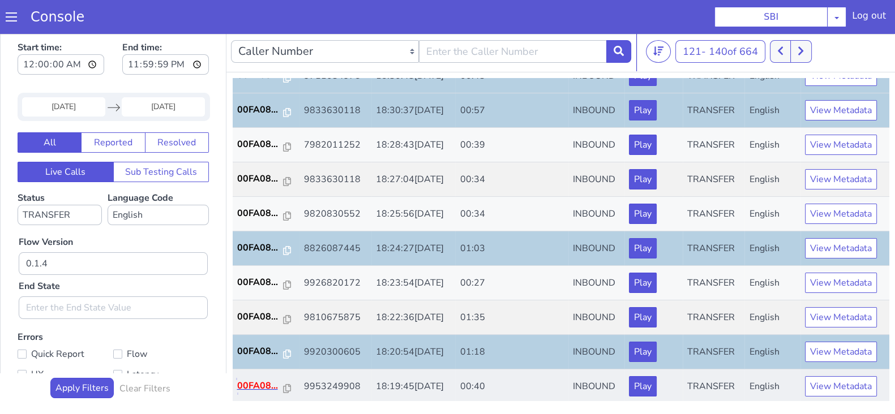
click at [261, 380] on p "00FA08..." at bounding box center [260, 386] width 46 height 14
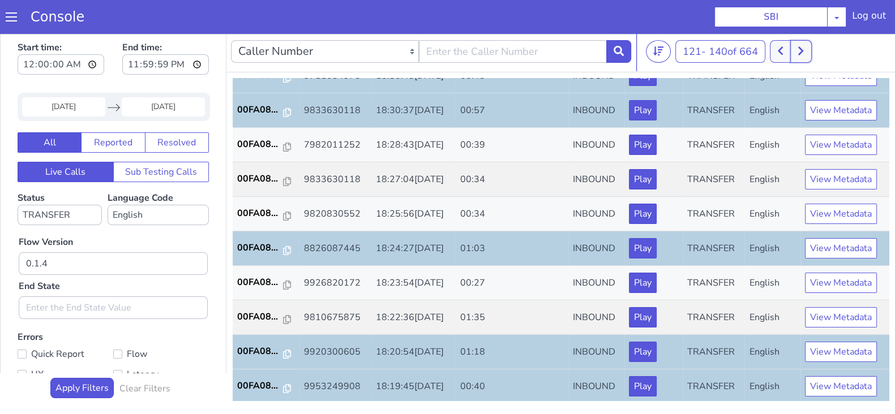
click at [804, 55] on icon at bounding box center [801, 51] width 6 height 10
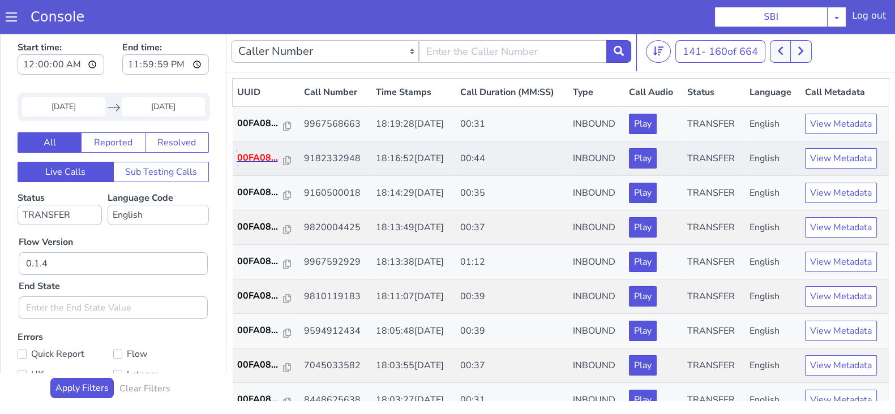
click at [257, 156] on p "00FA08..." at bounding box center [260, 158] width 46 height 14
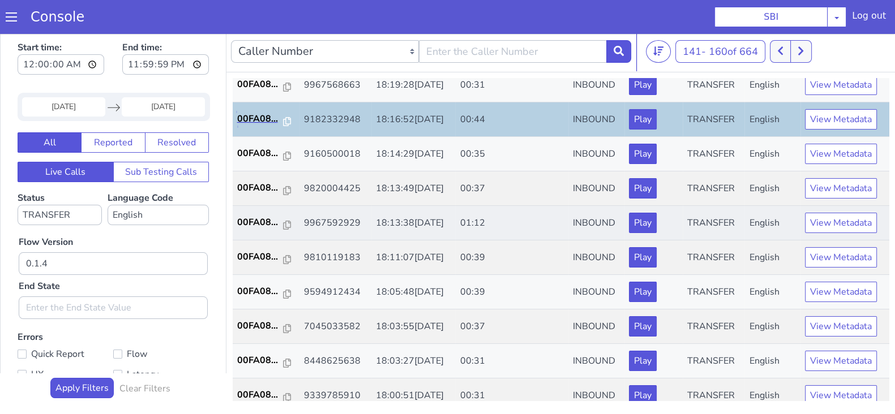
scroll to position [70, 0]
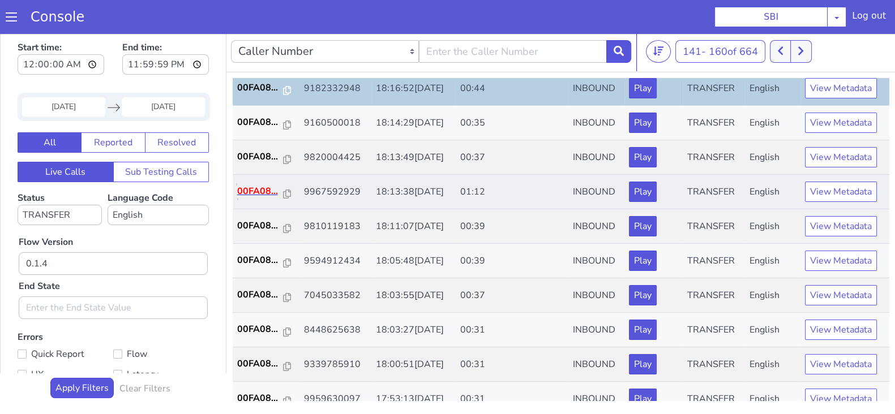
click at [258, 196] on p "00FA08..." at bounding box center [260, 192] width 46 height 14
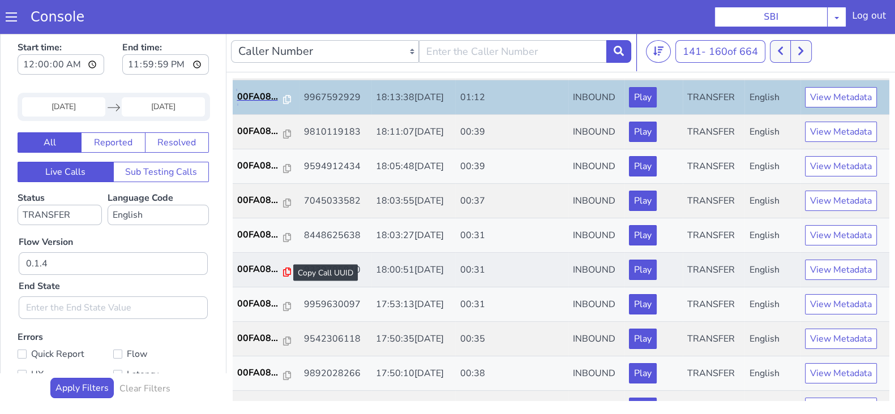
scroll to position [212, 0]
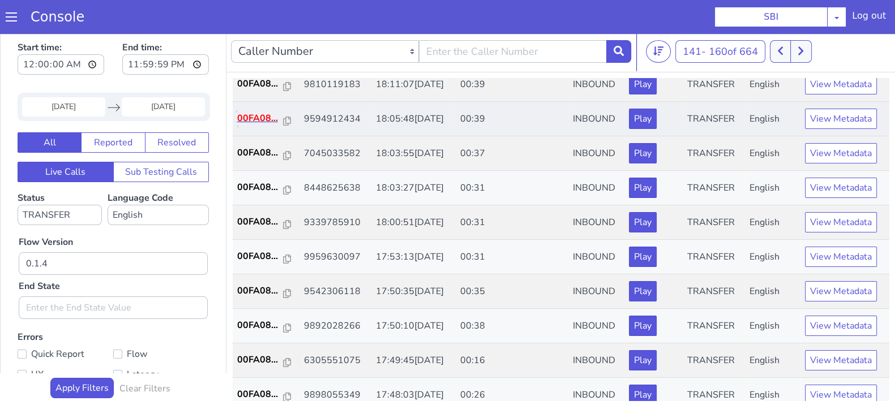
click at [249, 120] on p "00FA08..." at bounding box center [260, 119] width 46 height 14
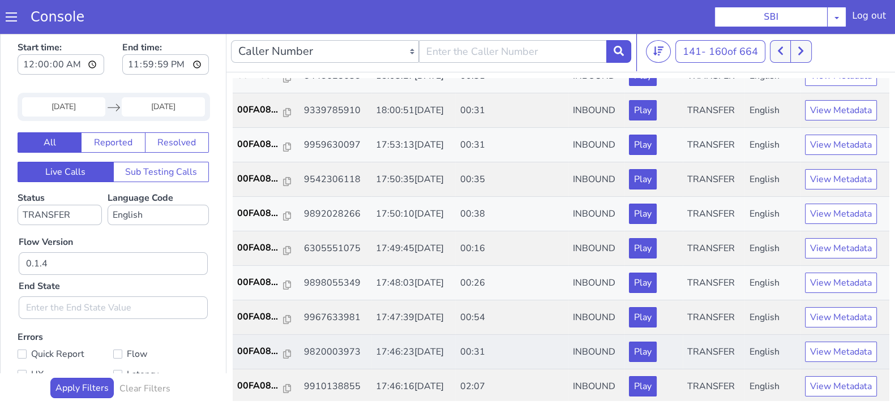
scroll to position [393, 0]
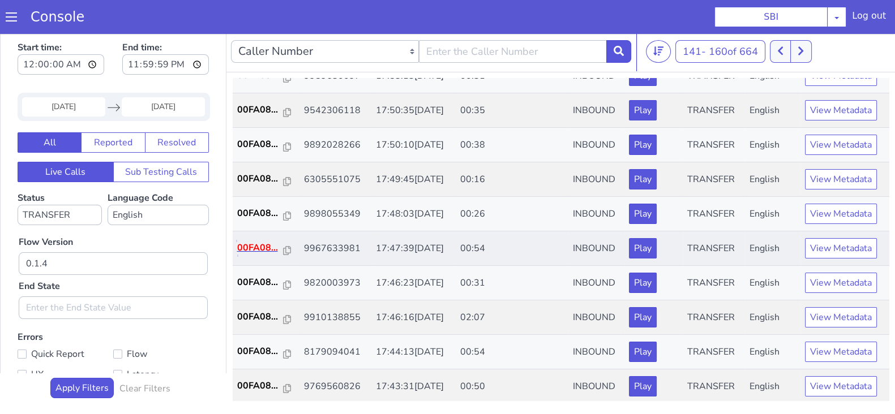
click at [258, 248] on p "00FA08..." at bounding box center [260, 248] width 46 height 14
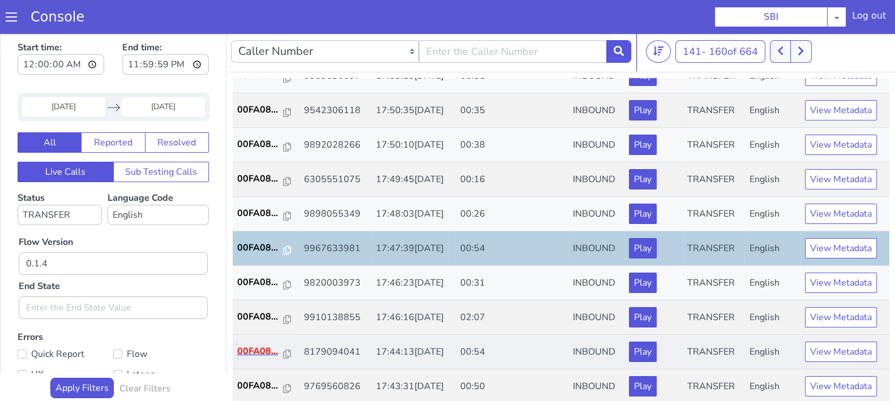
click at [252, 352] on p "00FA08..." at bounding box center [260, 352] width 46 height 14
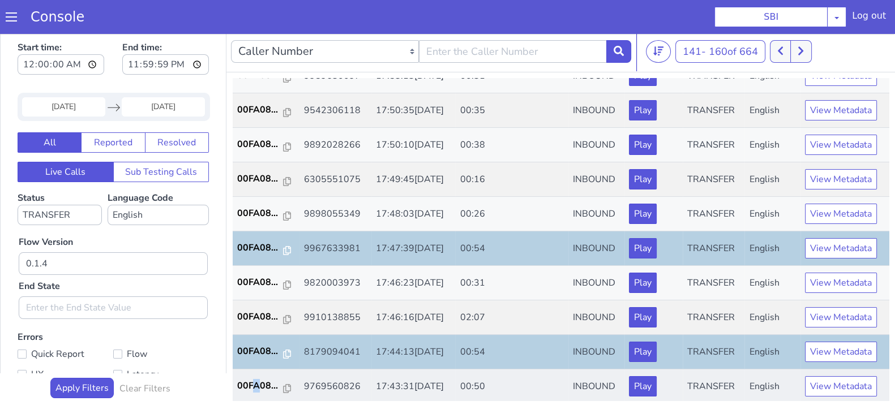
click at [255, 390] on td "00FA08..." at bounding box center [266, 387] width 67 height 35
click at [255, 383] on p "00FA08..." at bounding box center [260, 386] width 46 height 14
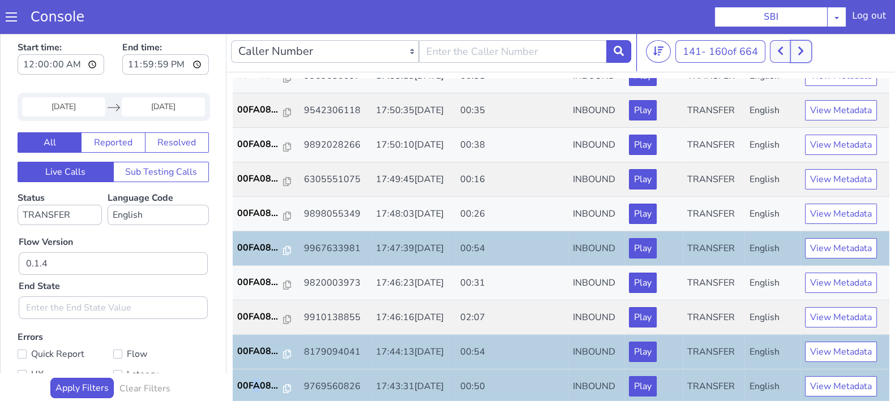
click at [799, 50] on button at bounding box center [800, 51] width 21 height 23
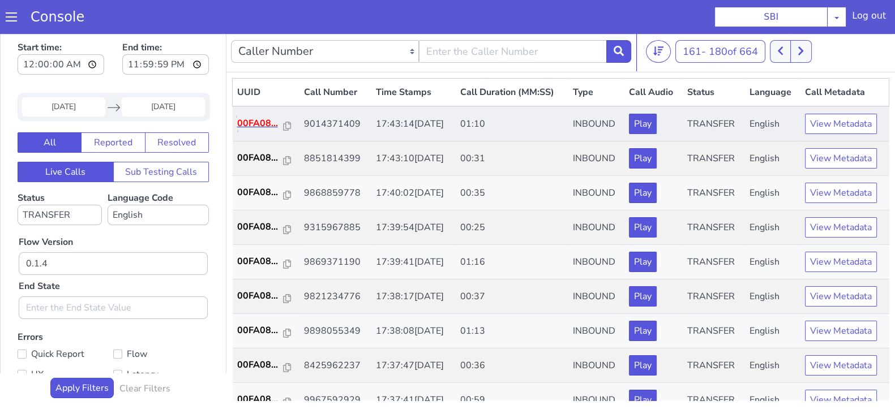
click at [262, 124] on p "00FA08..." at bounding box center [260, 124] width 46 height 14
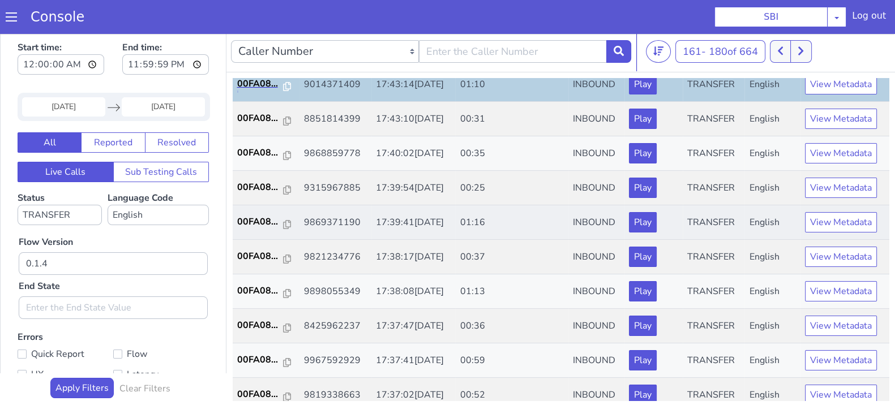
scroll to position [70, 0]
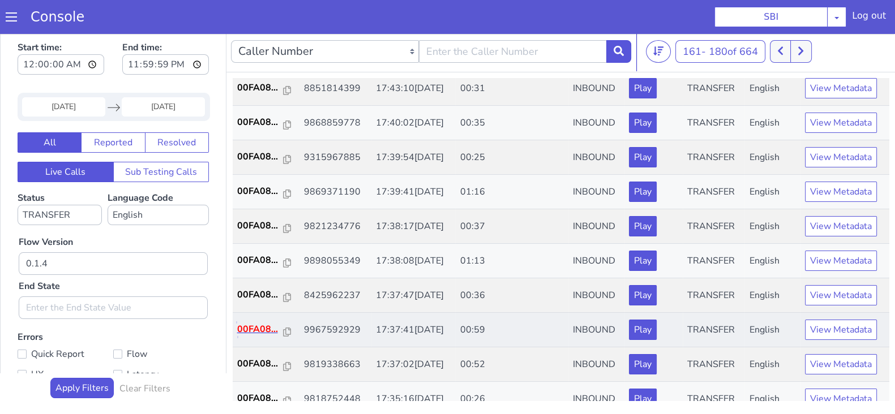
click at [247, 326] on p "00FA08..." at bounding box center [260, 330] width 46 height 14
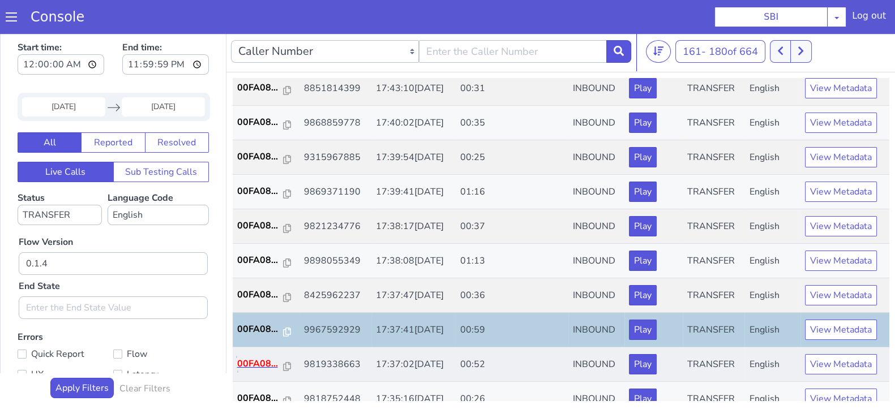
click at [259, 362] on p "00FA08..." at bounding box center [260, 364] width 46 height 14
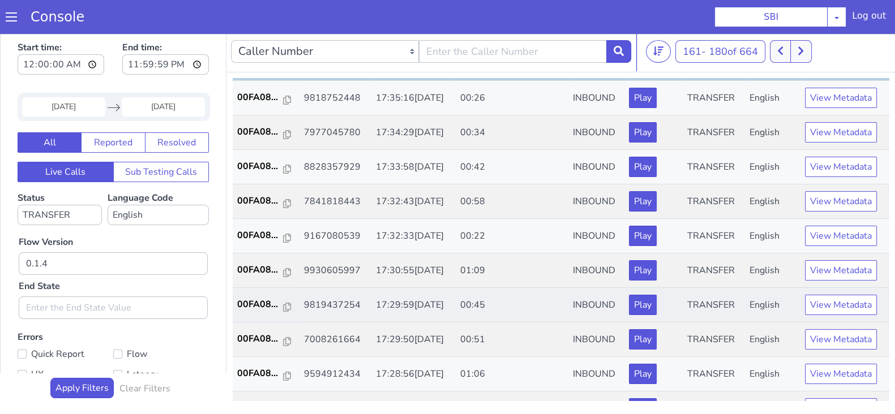
scroll to position [393, 0]
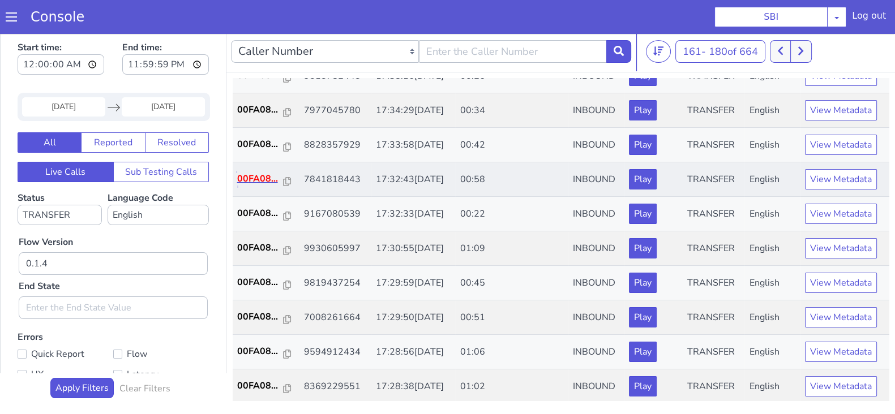
click at [266, 176] on p "00FA08..." at bounding box center [260, 179] width 46 height 14
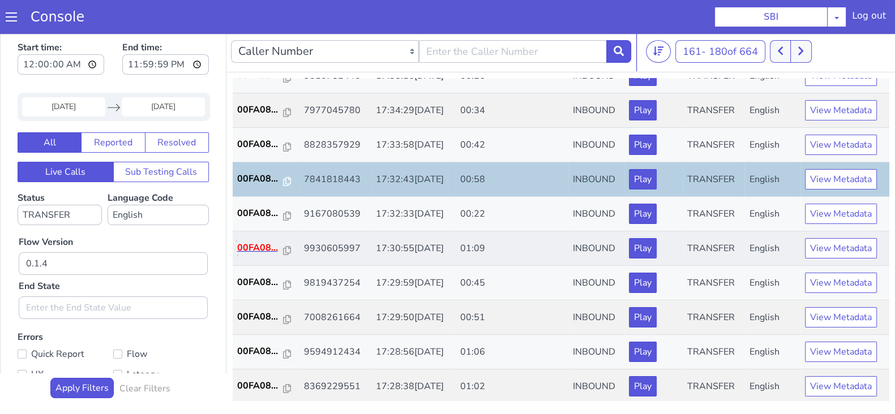
click at [252, 244] on p "00FA08..." at bounding box center [260, 248] width 46 height 14
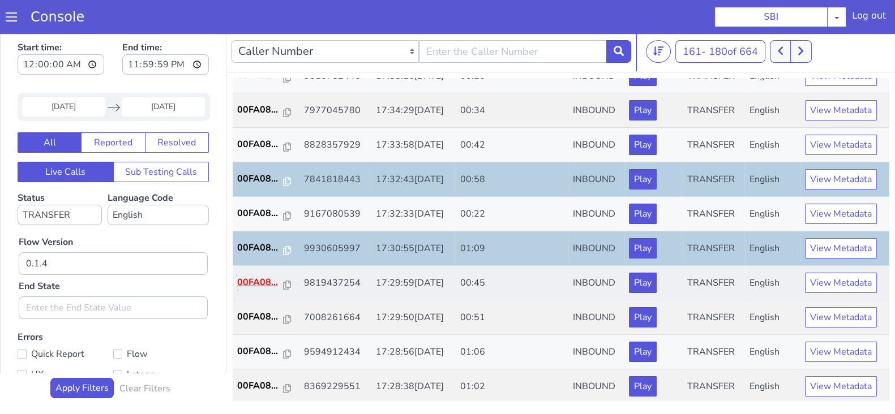
click at [254, 281] on p "00FA08..." at bounding box center [260, 283] width 46 height 14
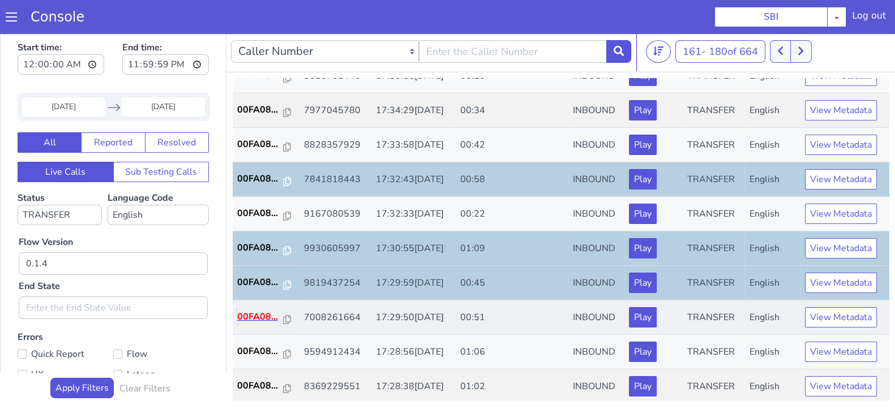
click at [242, 310] on p "00FA08..." at bounding box center [260, 317] width 46 height 14
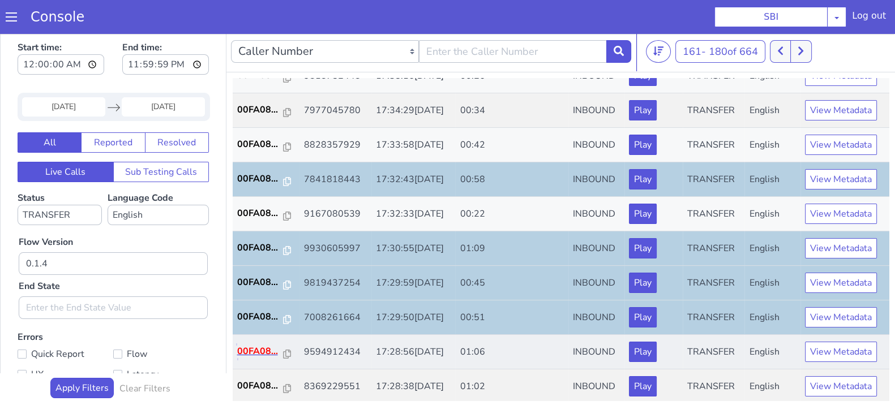
click at [256, 345] on p "00FA08..." at bounding box center [260, 352] width 46 height 14
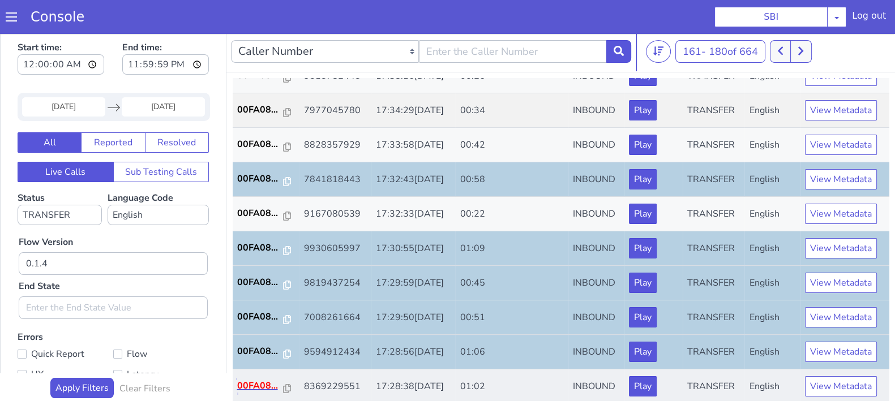
click at [263, 379] on p "00FA08..." at bounding box center [260, 386] width 46 height 14
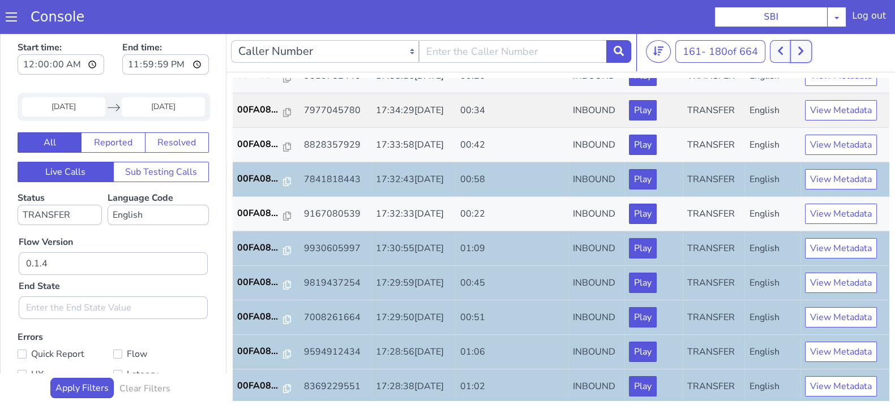
click at [803, 50] on icon at bounding box center [800, 51] width 5 height 8
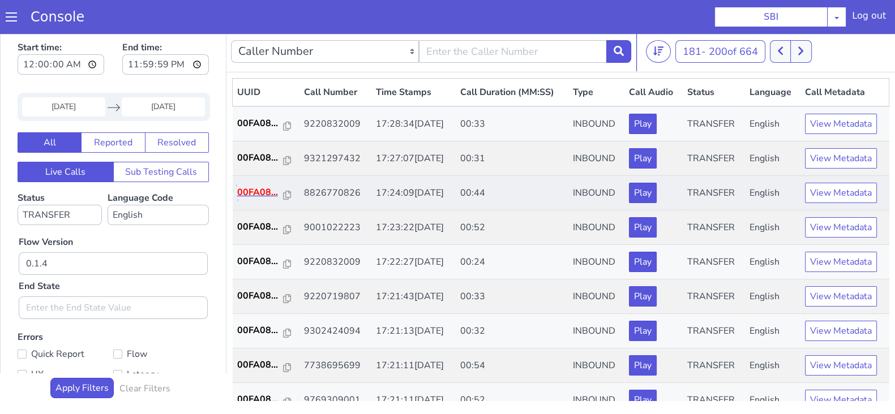
click at [258, 187] on p "00FA08..." at bounding box center [260, 193] width 46 height 14
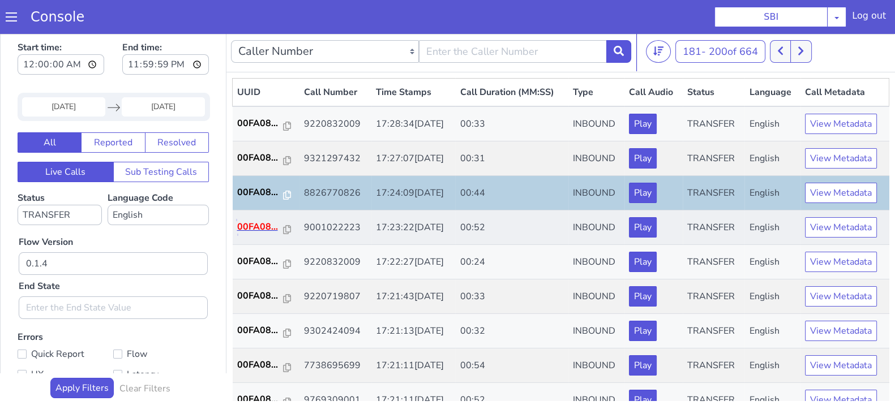
click at [241, 230] on p "00FA08..." at bounding box center [260, 227] width 46 height 14
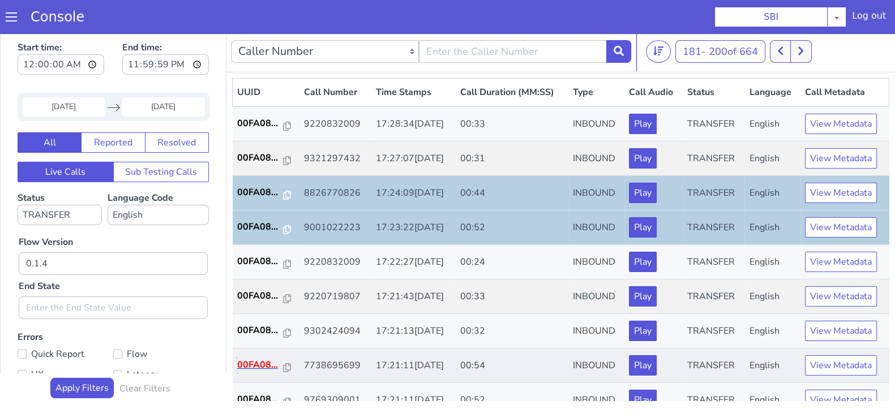
click at [258, 367] on p "00FA08..." at bounding box center [260, 365] width 46 height 14
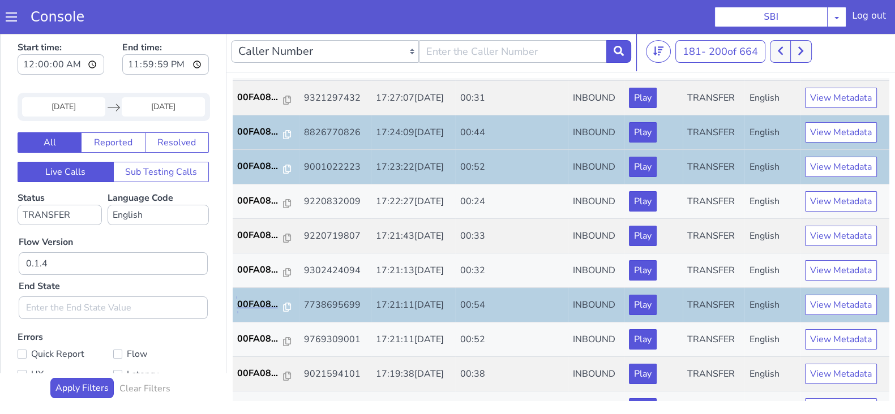
scroll to position [212, 0]
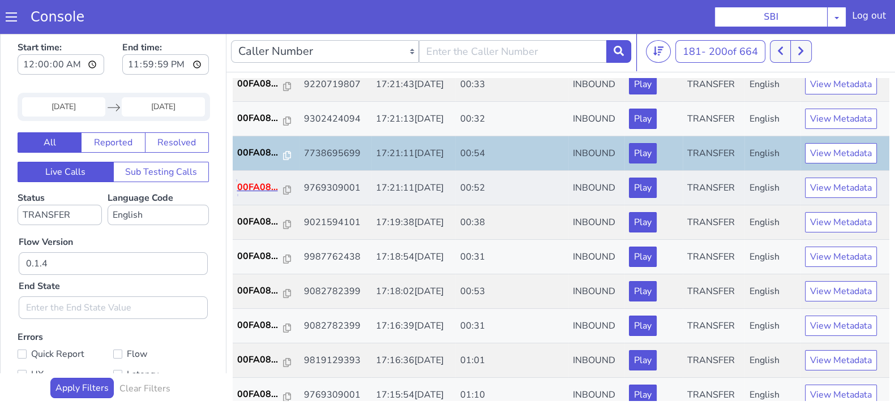
click at [250, 188] on p "00FA08..." at bounding box center [260, 188] width 46 height 14
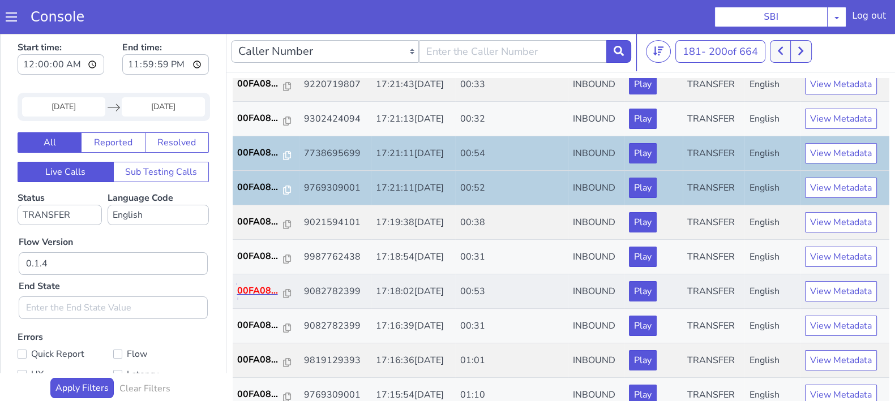
click at [258, 295] on p "00FA08..." at bounding box center [260, 291] width 46 height 14
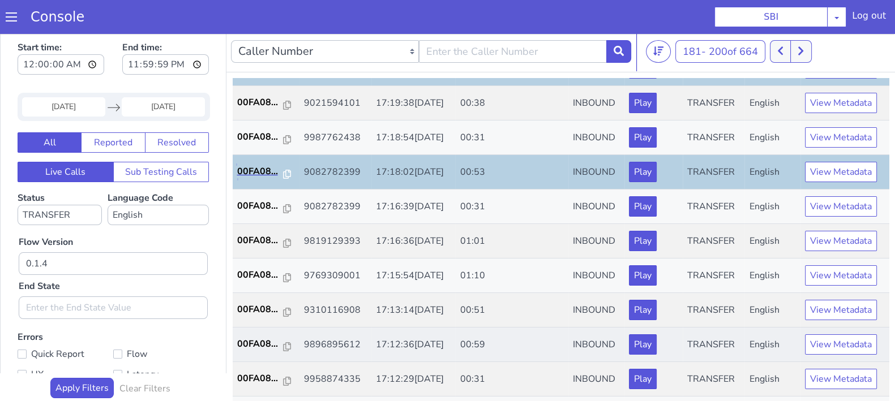
scroll to position [354, 0]
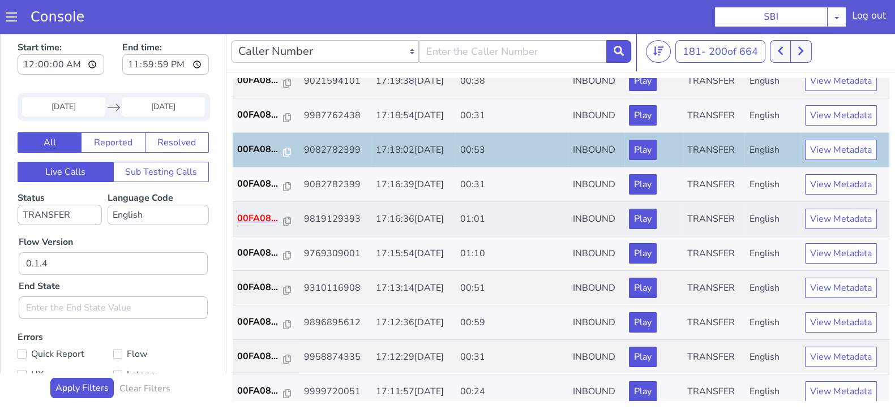
click at [255, 212] on p "00FA08..." at bounding box center [260, 219] width 46 height 14
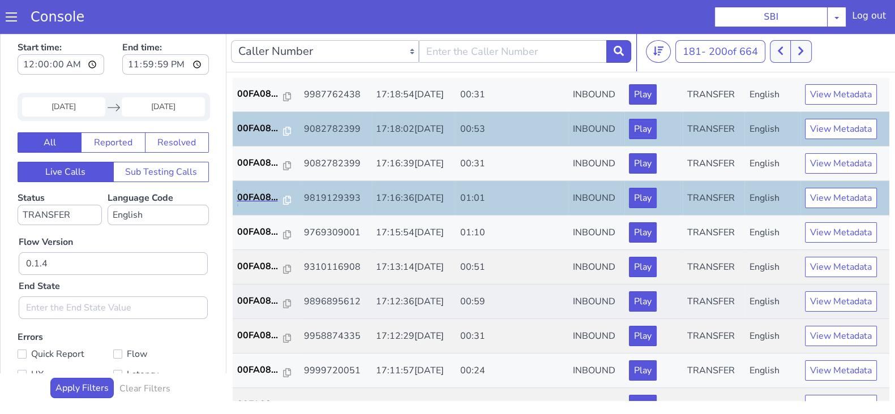
scroll to position [393, 0]
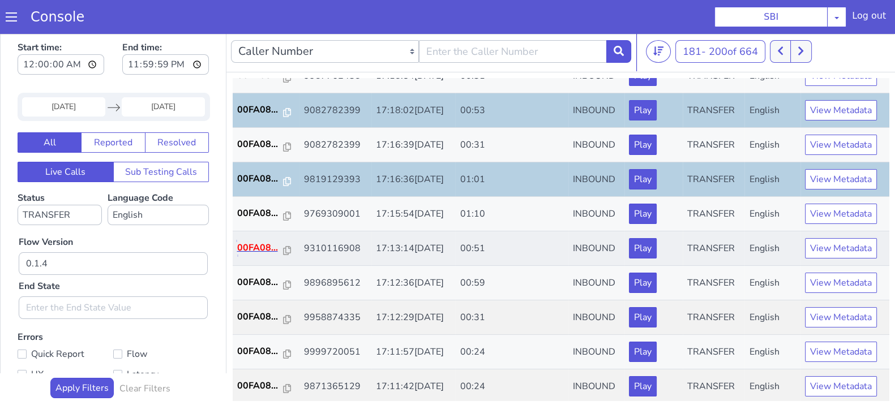
click at [251, 248] on p "00FA08..." at bounding box center [260, 248] width 46 height 14
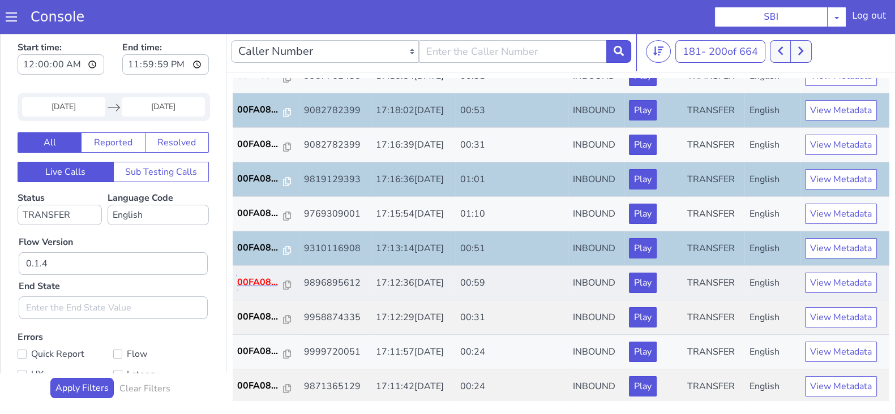
click at [260, 278] on p "00FA08..." at bounding box center [260, 283] width 46 height 14
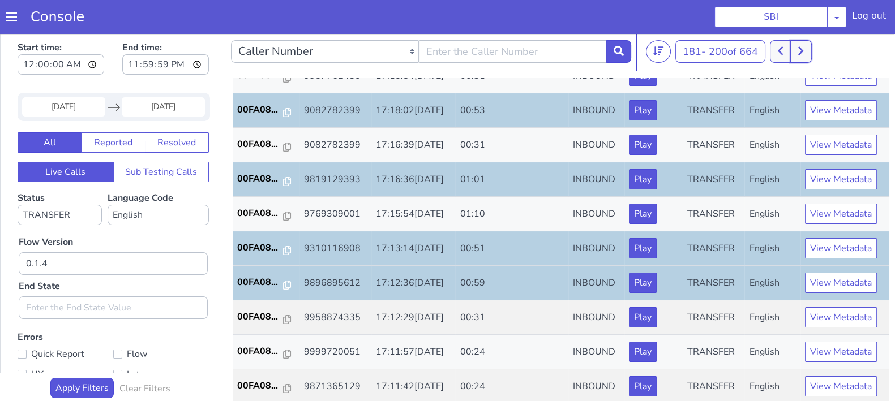
click at [799, 61] on button at bounding box center [800, 51] width 21 height 23
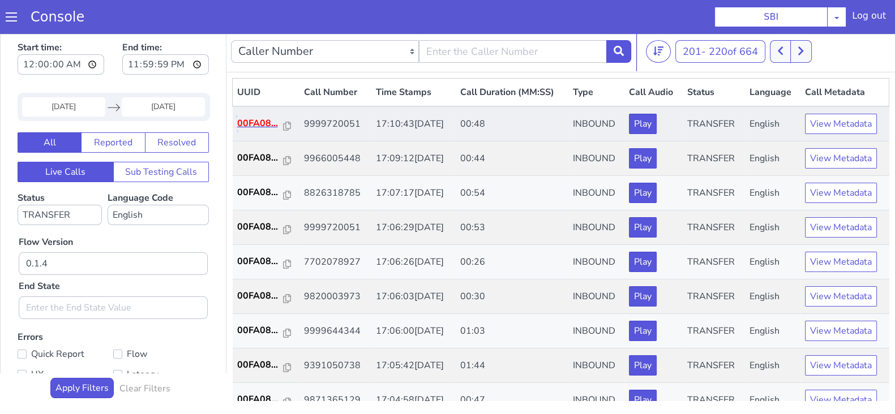
click at [241, 125] on p "00FA08..." at bounding box center [260, 124] width 46 height 14
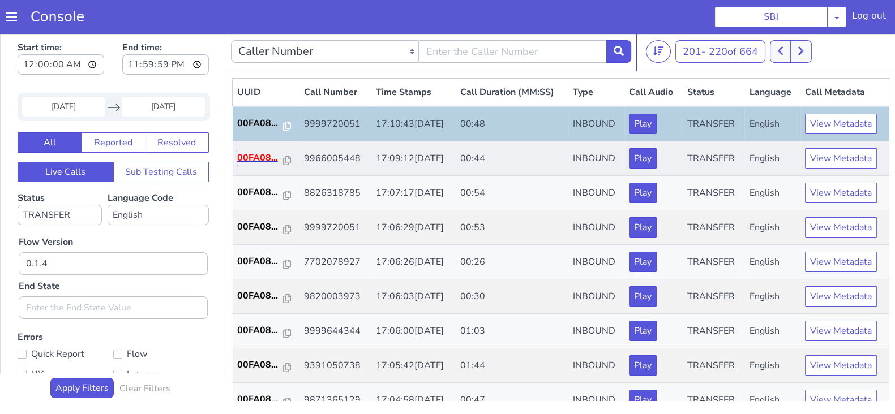
click at [243, 158] on p "00FA08..." at bounding box center [260, 158] width 46 height 14
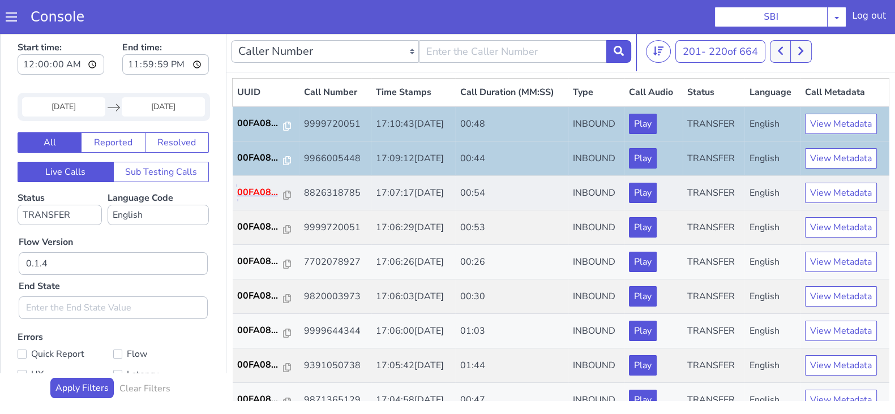
click at [245, 187] on p "00FA08..." at bounding box center [260, 193] width 46 height 14
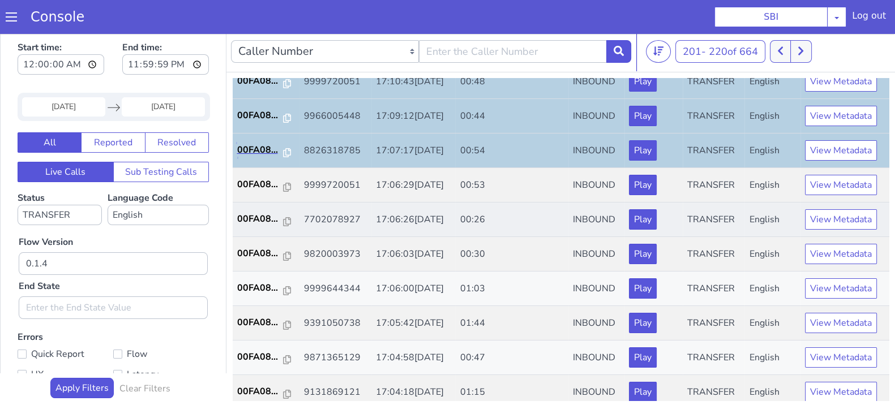
scroll to position [70, 0]
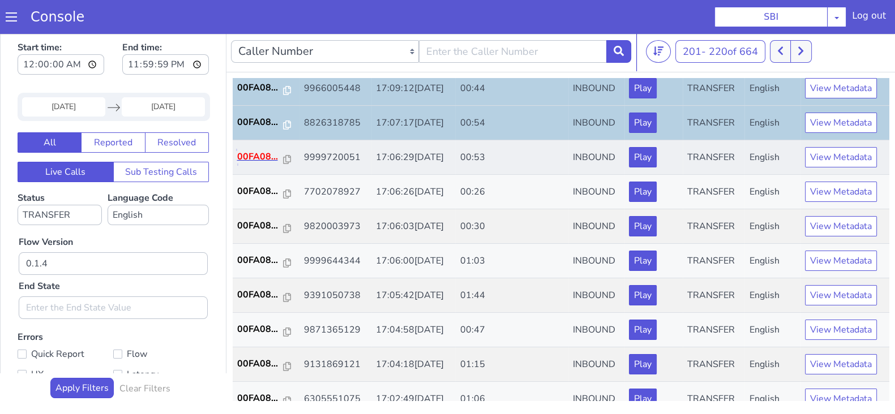
click at [255, 151] on p "00FA08..." at bounding box center [260, 157] width 46 height 14
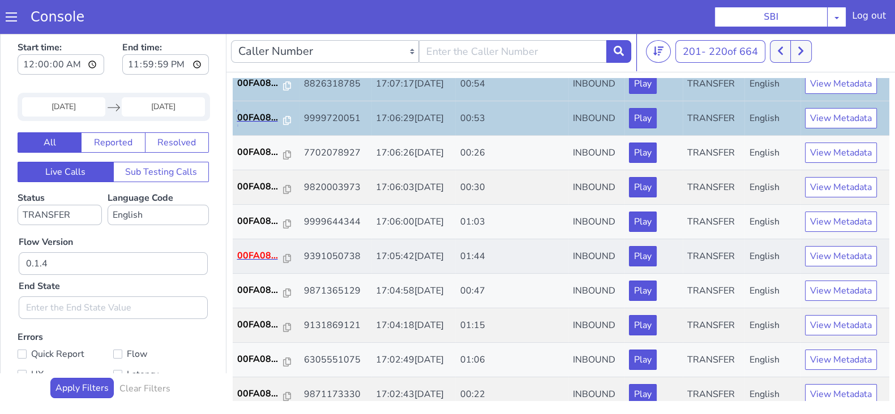
scroll to position [141, 0]
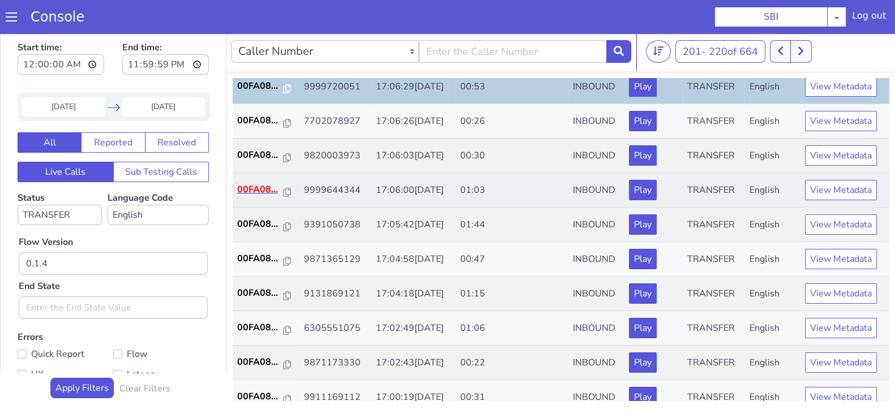
click at [255, 188] on p "00FA08..." at bounding box center [260, 190] width 46 height 14
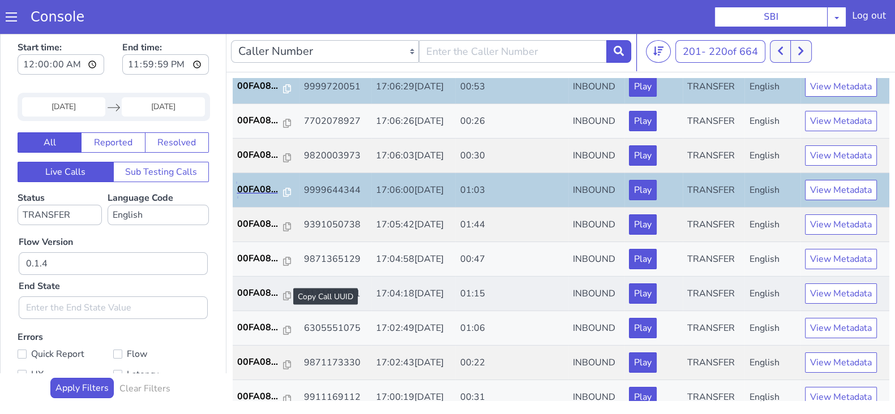
scroll to position [212, 0]
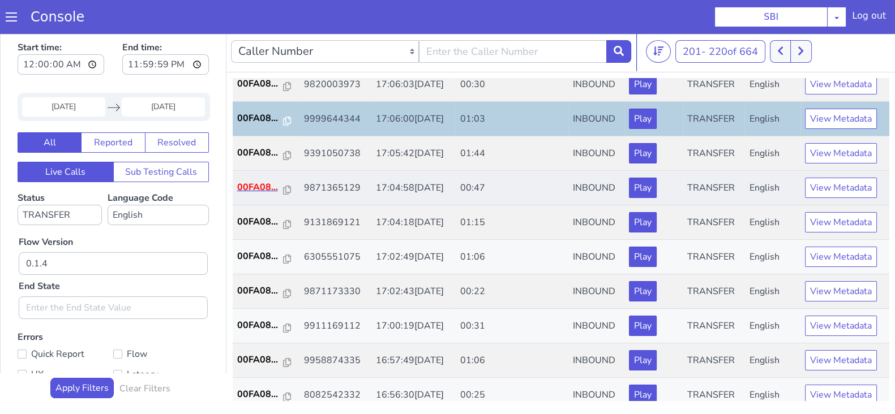
click at [245, 178] on td "00FA08..." at bounding box center [266, 188] width 67 height 35
click at [247, 182] on p "00FA08..." at bounding box center [260, 188] width 46 height 14
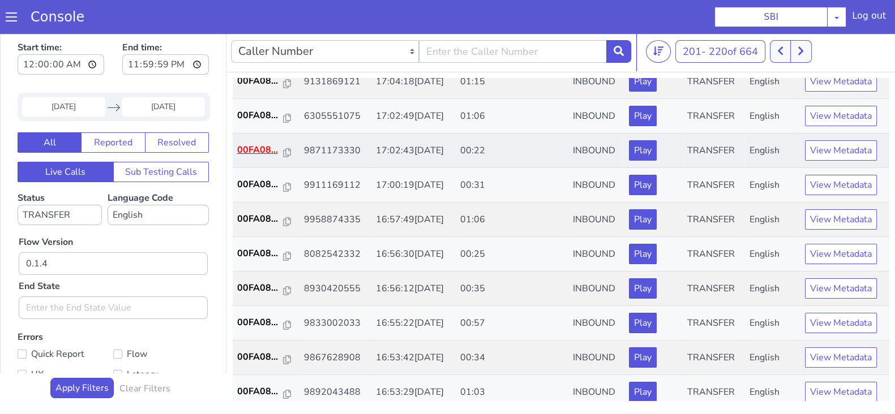
scroll to position [354, 0]
click at [248, 216] on p "00FA08..." at bounding box center [260, 219] width 46 height 14
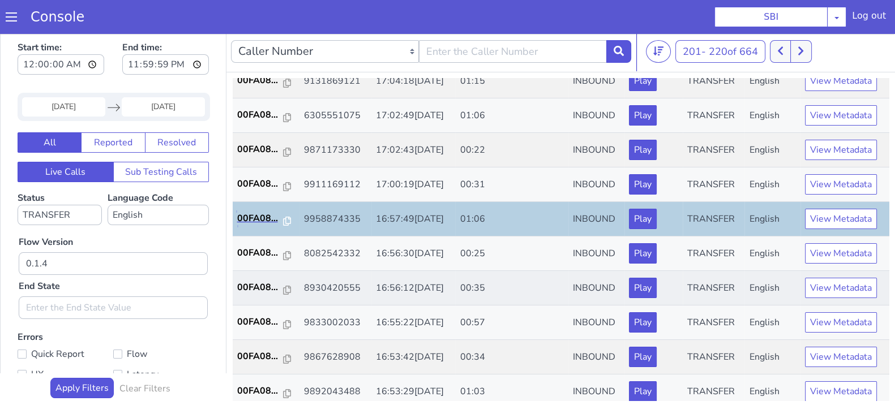
scroll to position [393, 0]
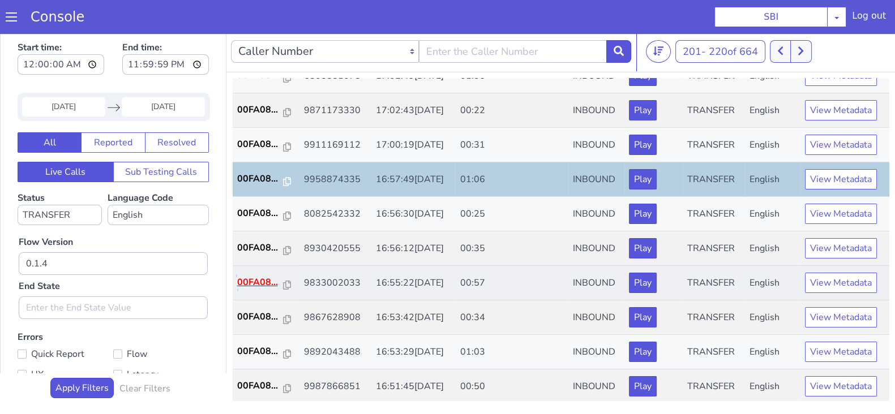
click at [255, 279] on p "00FA08..." at bounding box center [260, 283] width 46 height 14
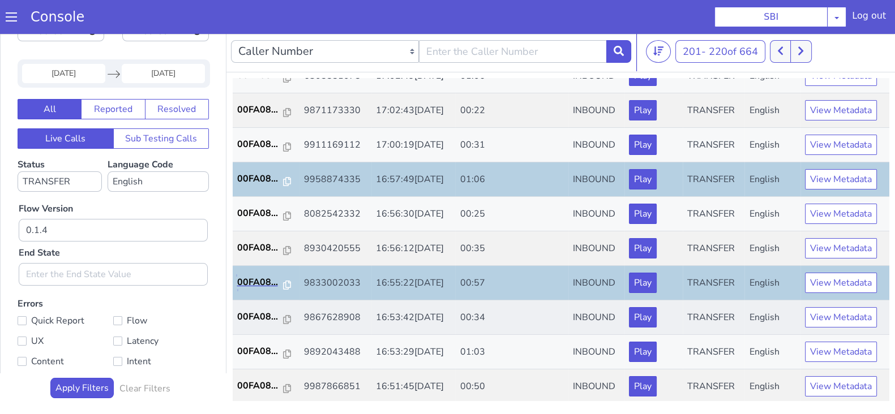
scroll to position [72, 0]
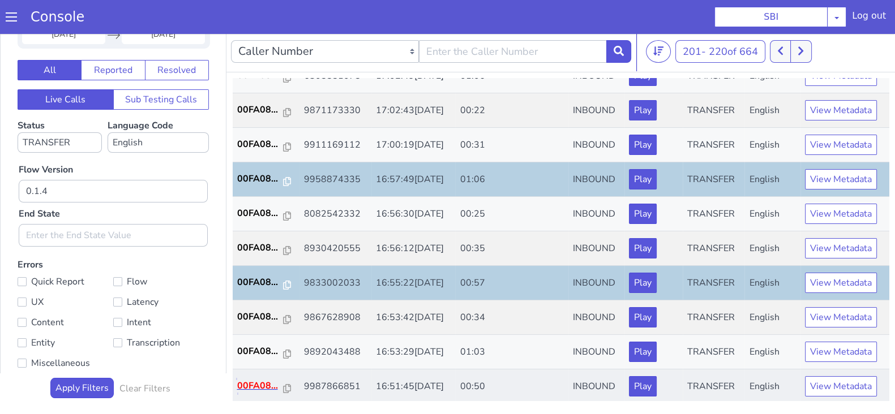
click at [259, 385] on p "00FA08..." at bounding box center [260, 386] width 46 height 14
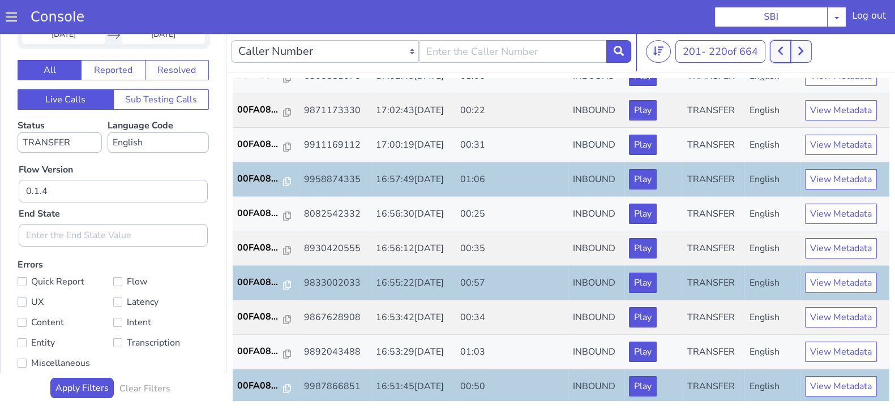
click at [781, 46] on icon at bounding box center [780, 51] width 6 height 10
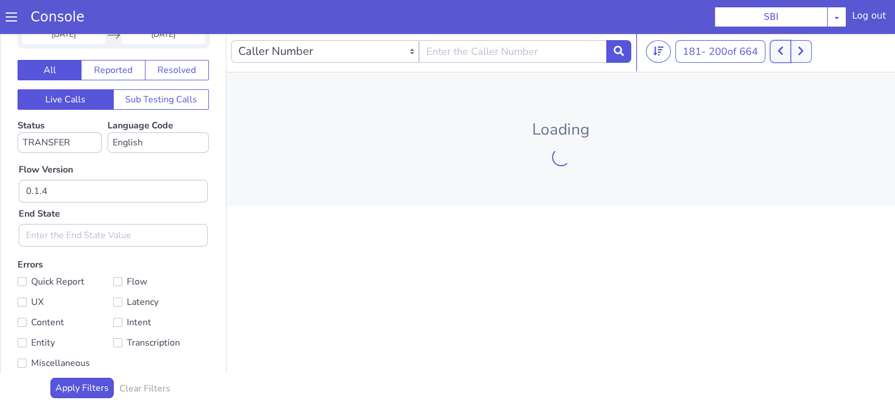
click at [781, 46] on icon at bounding box center [780, 51] width 6 height 10
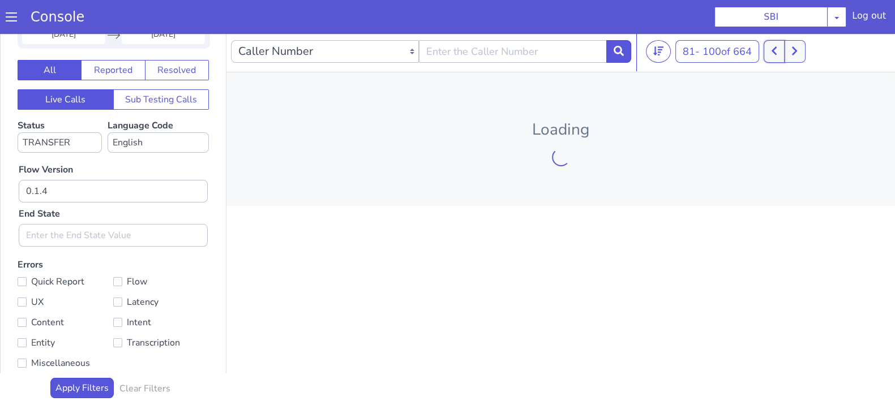
click at [781, 45] on button at bounding box center [774, 51] width 21 height 23
click at [778, 45] on button at bounding box center [768, 51] width 21 height 23
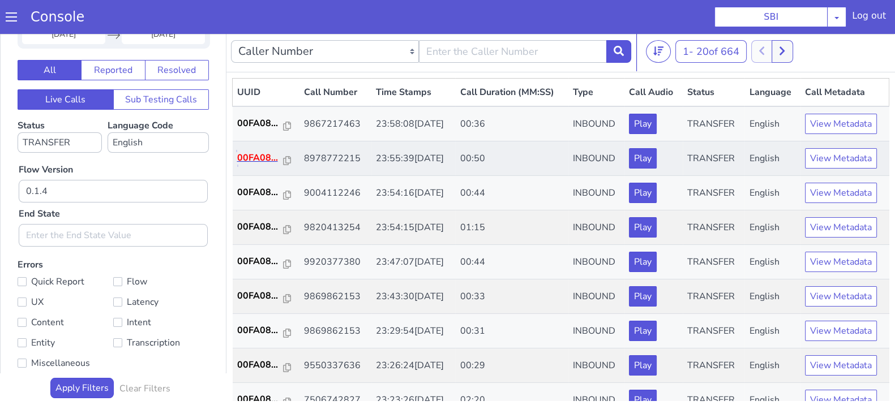
click at [264, 157] on p "00FA08..." at bounding box center [260, 158] width 46 height 14
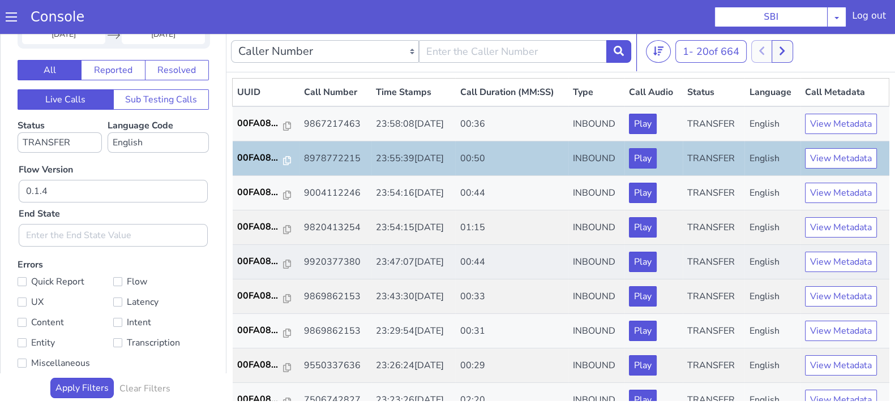
click at [236, 260] on td "00FA08..." at bounding box center [266, 262] width 67 height 35
click at [243, 259] on p "00FA08..." at bounding box center [260, 262] width 46 height 14
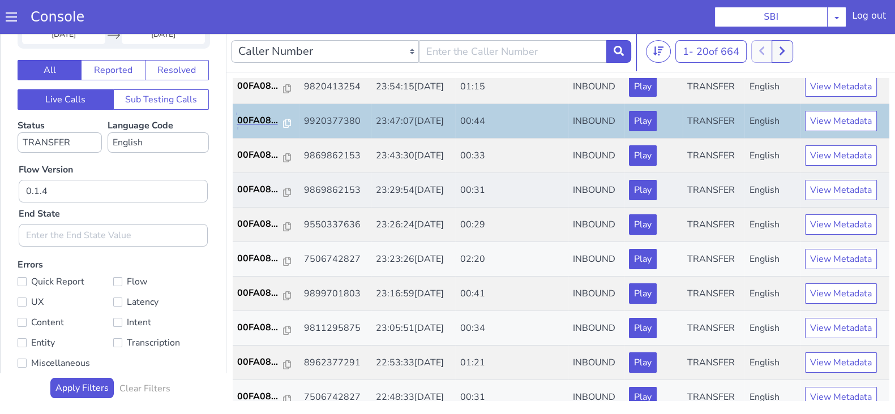
scroll to position [212, 0]
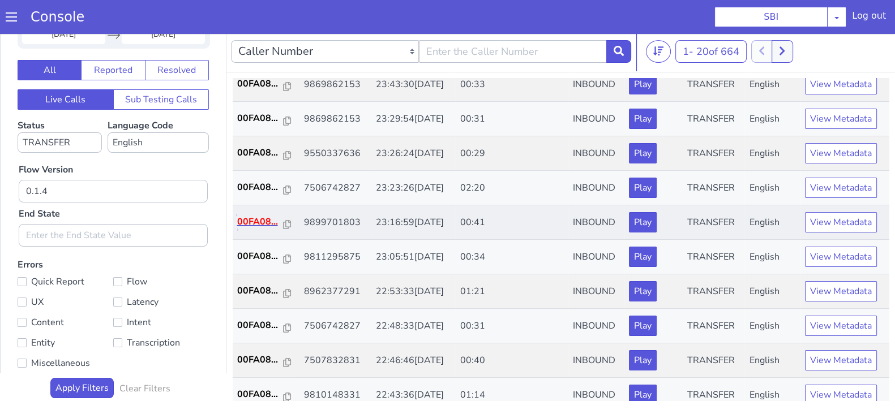
click at [259, 220] on p "00FA08..." at bounding box center [260, 222] width 46 height 14
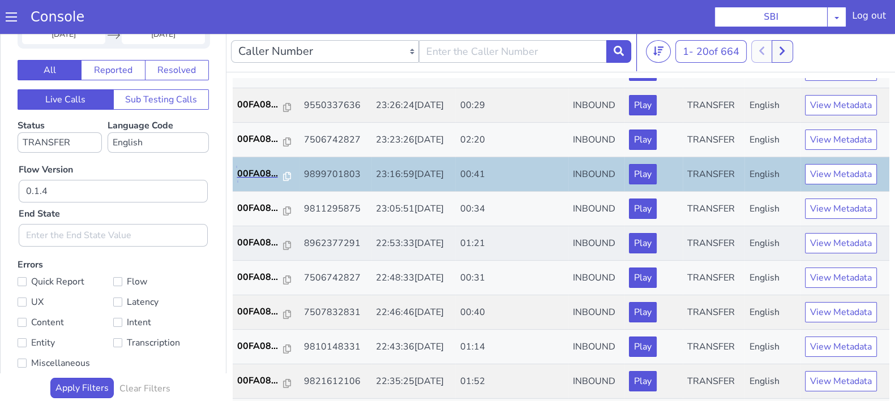
scroll to position [283, 0]
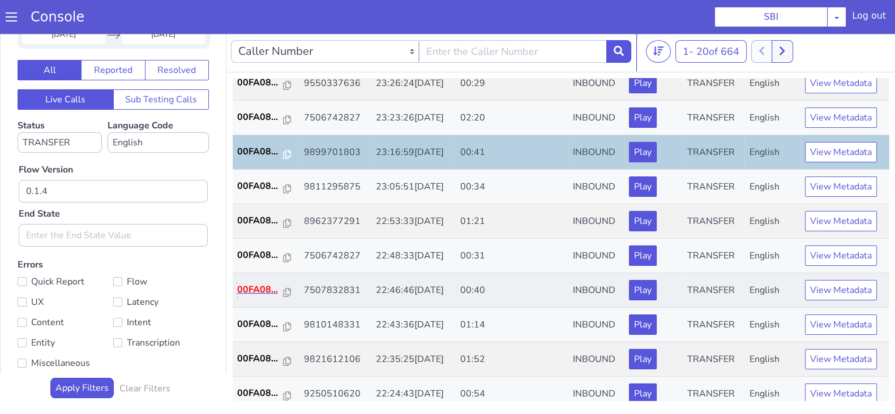
click at [263, 287] on p "00FA08..." at bounding box center [260, 290] width 46 height 14
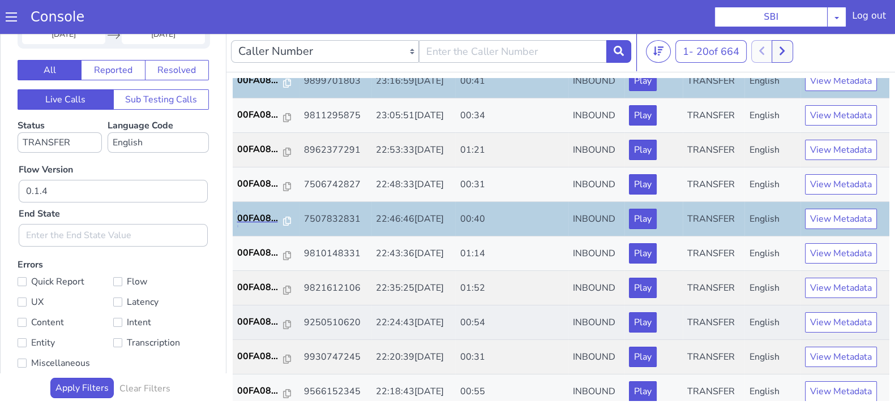
scroll to position [393, 0]
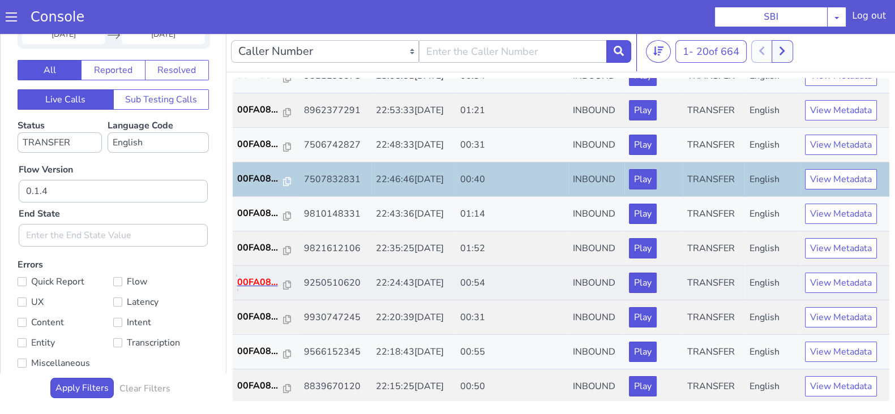
click at [255, 283] on p "00FA08..." at bounding box center [260, 283] width 46 height 14
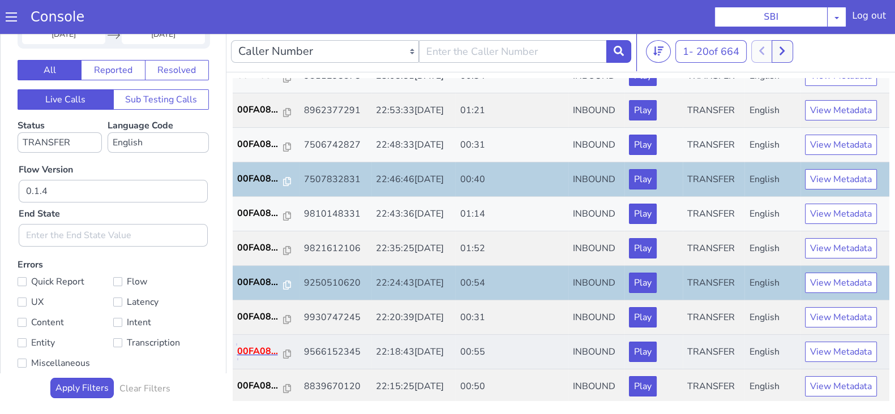
click at [259, 352] on p "00FA08..." at bounding box center [260, 352] width 46 height 14
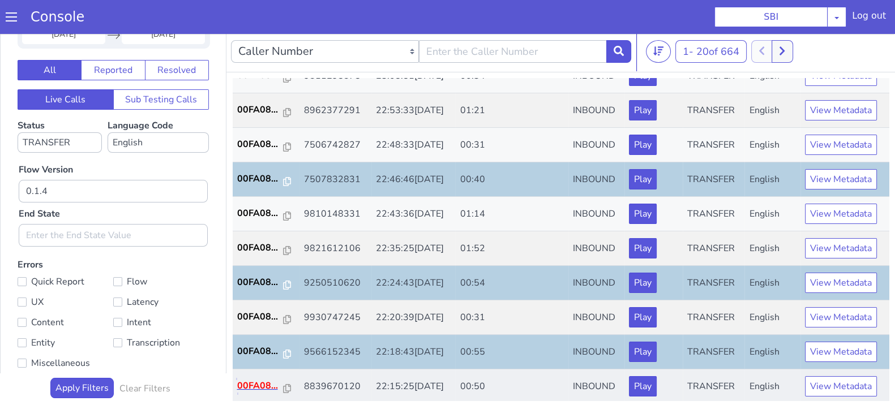
click at [247, 383] on p "00FA08..." at bounding box center [260, 386] width 46 height 14
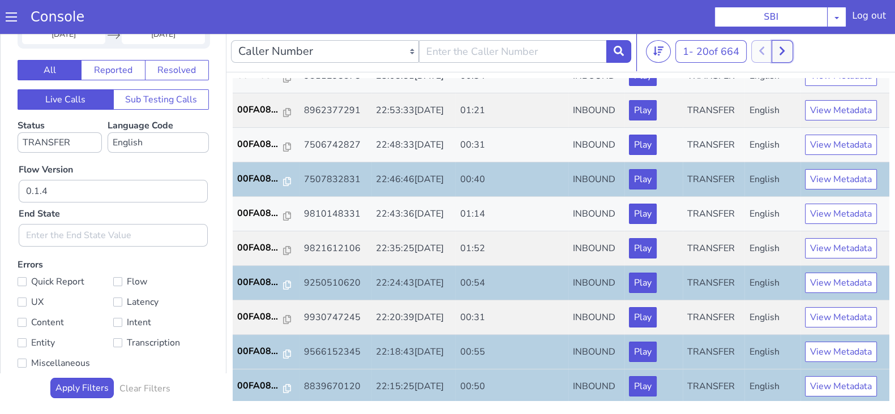
click at [788, 57] on button at bounding box center [782, 51] width 21 height 23
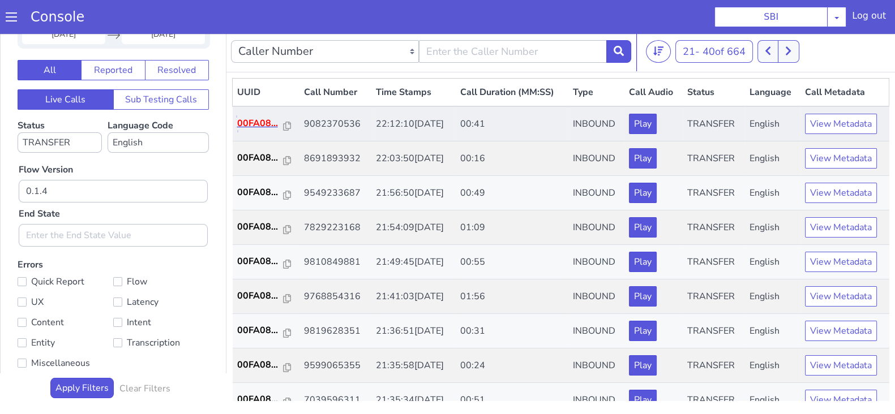
click at [258, 121] on p "00FA08..." at bounding box center [260, 124] width 46 height 14
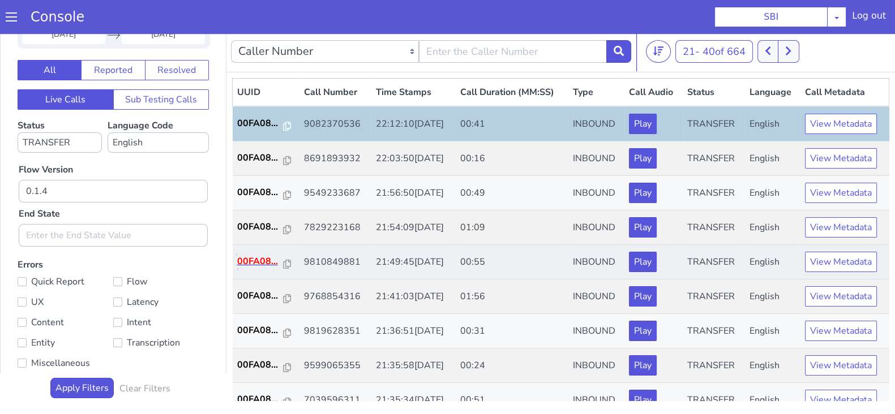
click at [255, 265] on p "00FA08..." at bounding box center [260, 262] width 46 height 14
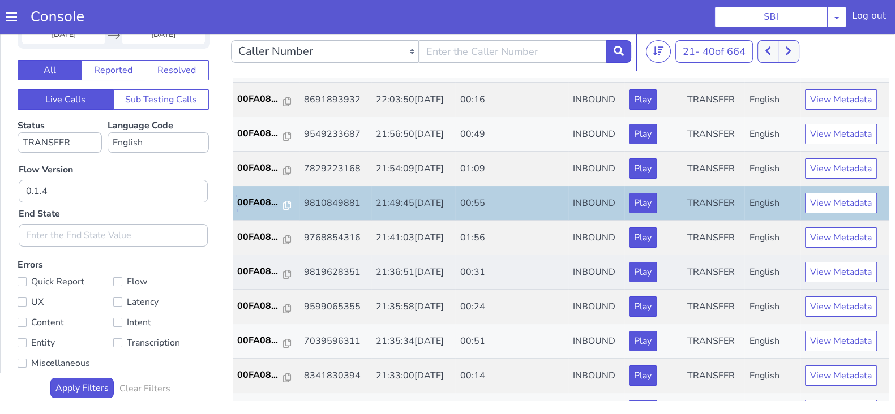
scroll to position [141, 0]
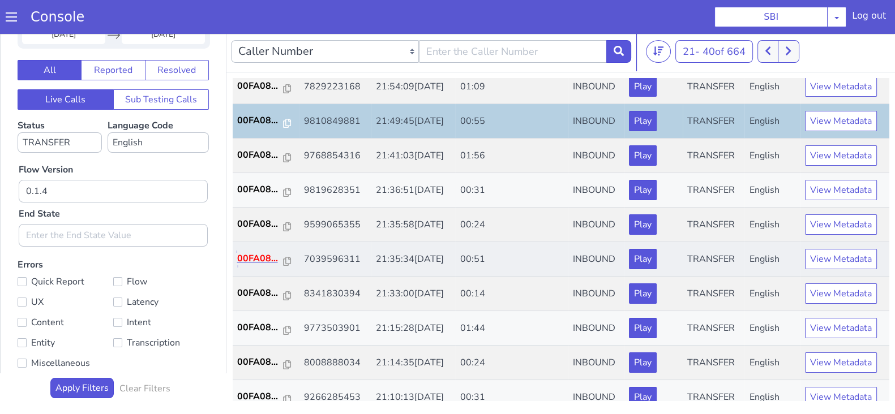
click at [249, 255] on p "00FA08..." at bounding box center [260, 259] width 46 height 14
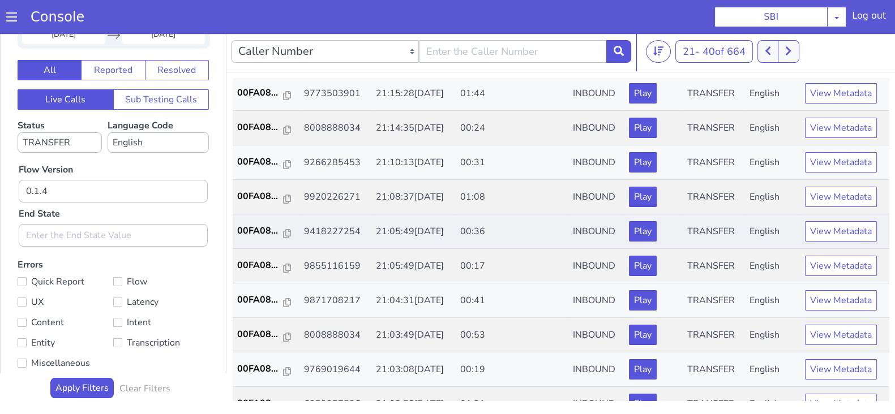
scroll to position [393, 0]
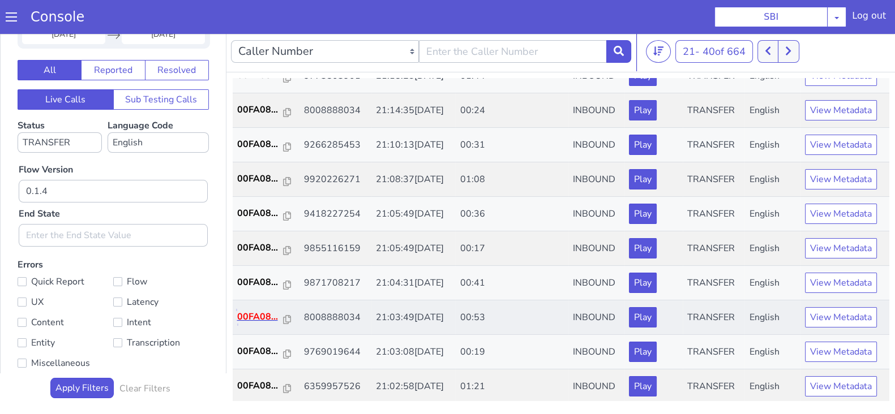
click at [251, 310] on p "00FA08..." at bounding box center [260, 317] width 46 height 14
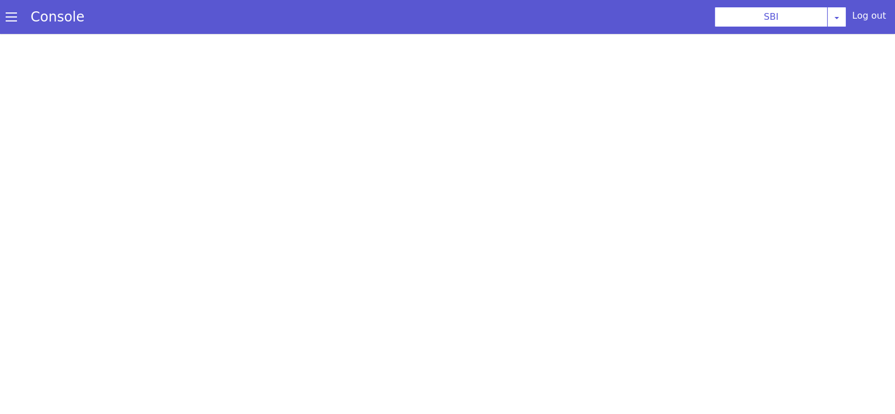
click at [303, 3] on section "Console SBI AO Smith Airtel DTH Pilot Airtel POC Alice Blue NT Aliceblue Americ…" at bounding box center [447, 17] width 895 height 34
click at [328, 49] on div at bounding box center [447, 224] width 895 height 380
click at [295, 1] on section "Console SBI AO Smith Airtel DTH Pilot Airtel POC Alice Blue NT Aliceblue Americ…" at bounding box center [447, 17] width 895 height 34
